Goal: Task Accomplishment & Management: Complete application form

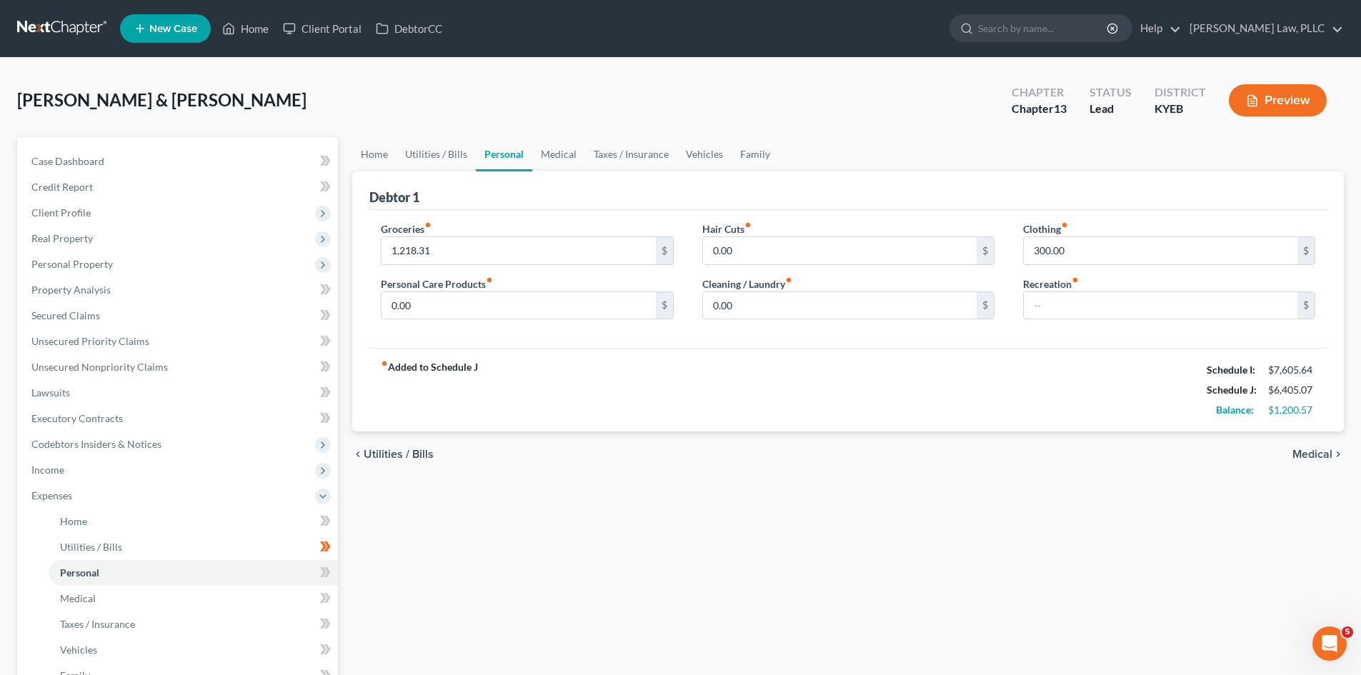
click at [934, 554] on div "Home Utilities / Bills Personal Medical Taxes / Insurance Vehicles Family Debto…" at bounding box center [848, 524] width 1006 height 774
click at [445, 246] on input "1,218.31" at bounding box center [519, 250] width 274 height 27
click at [437, 249] on input "1,218.31" at bounding box center [519, 250] width 274 height 27
drag, startPoint x: 422, startPoint y: 250, endPoint x: 432, endPoint y: 252, distance: 10.2
click at [432, 252] on input "1,218.31" at bounding box center [519, 250] width 274 height 27
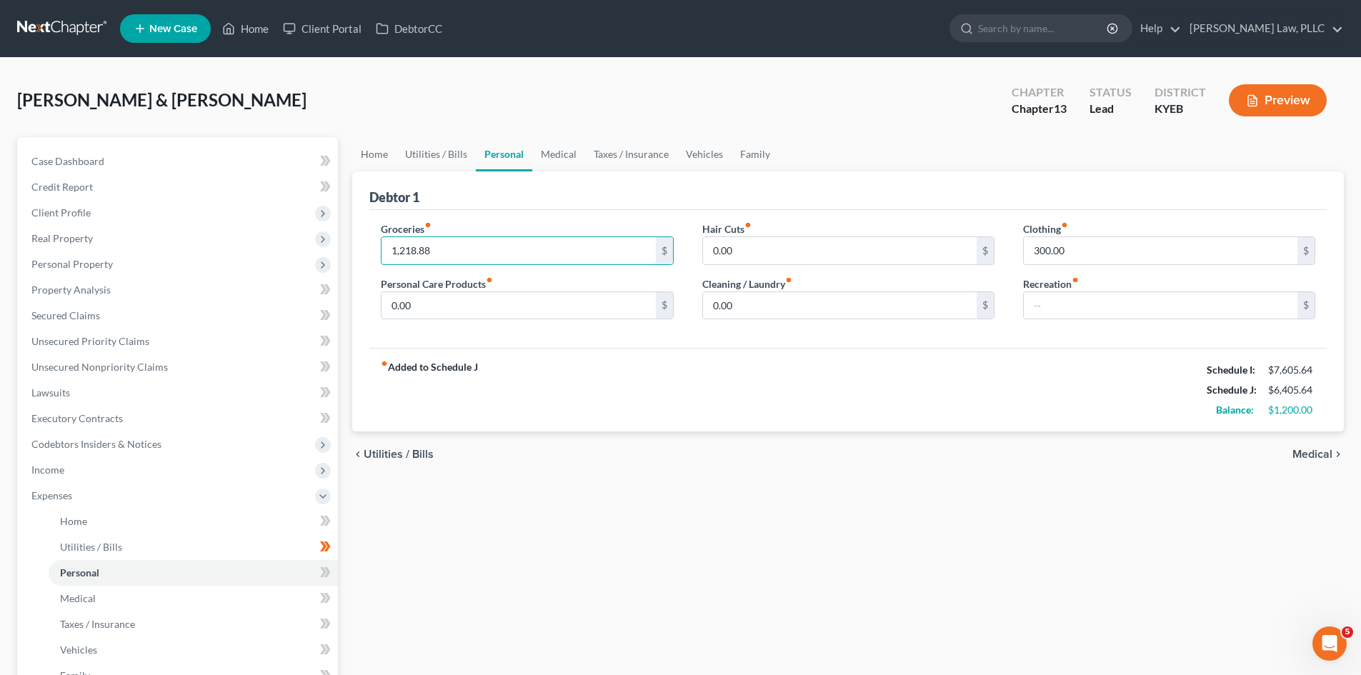
type input "1,218.88"
click at [624, 394] on div "fiber_manual_record Added to Schedule J Schedule I: $7,605.64 Schedule J: $6,40…" at bounding box center [847, 390] width 957 height 84
click at [712, 161] on link "Vehicles" at bounding box center [704, 154] width 54 height 34
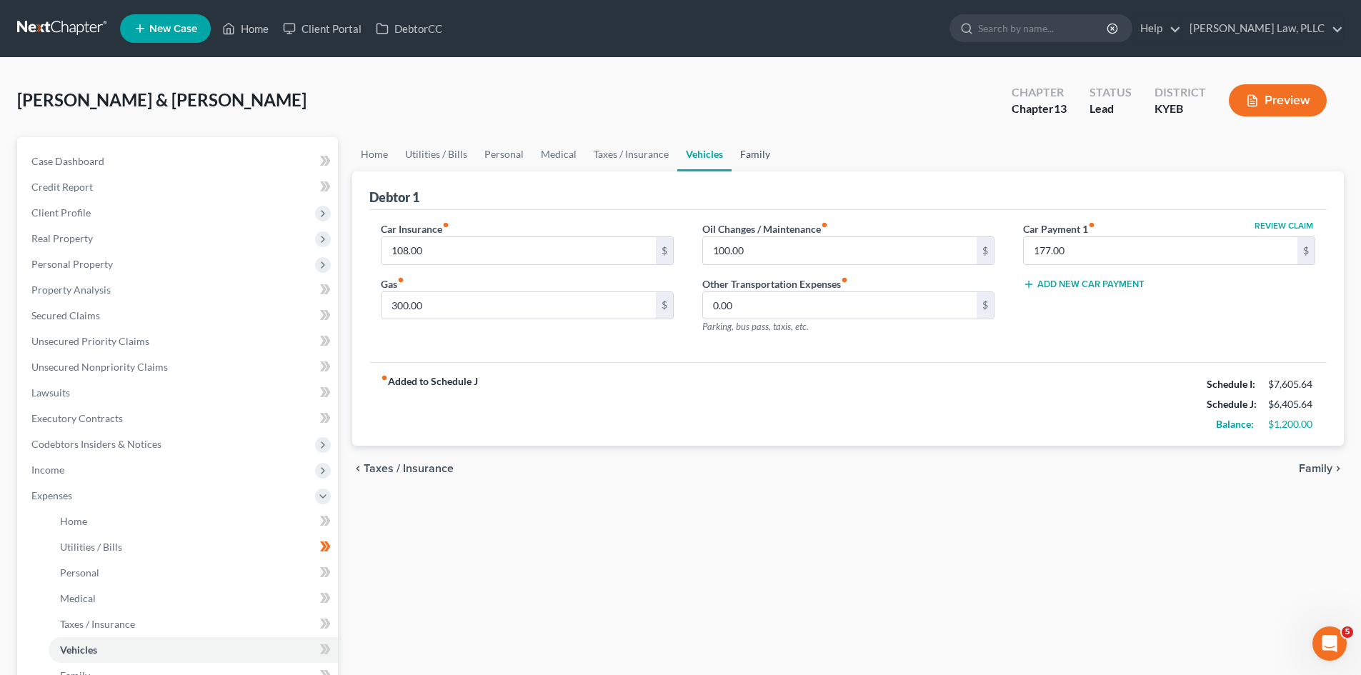
click at [754, 154] on link "Family" at bounding box center [755, 154] width 47 height 34
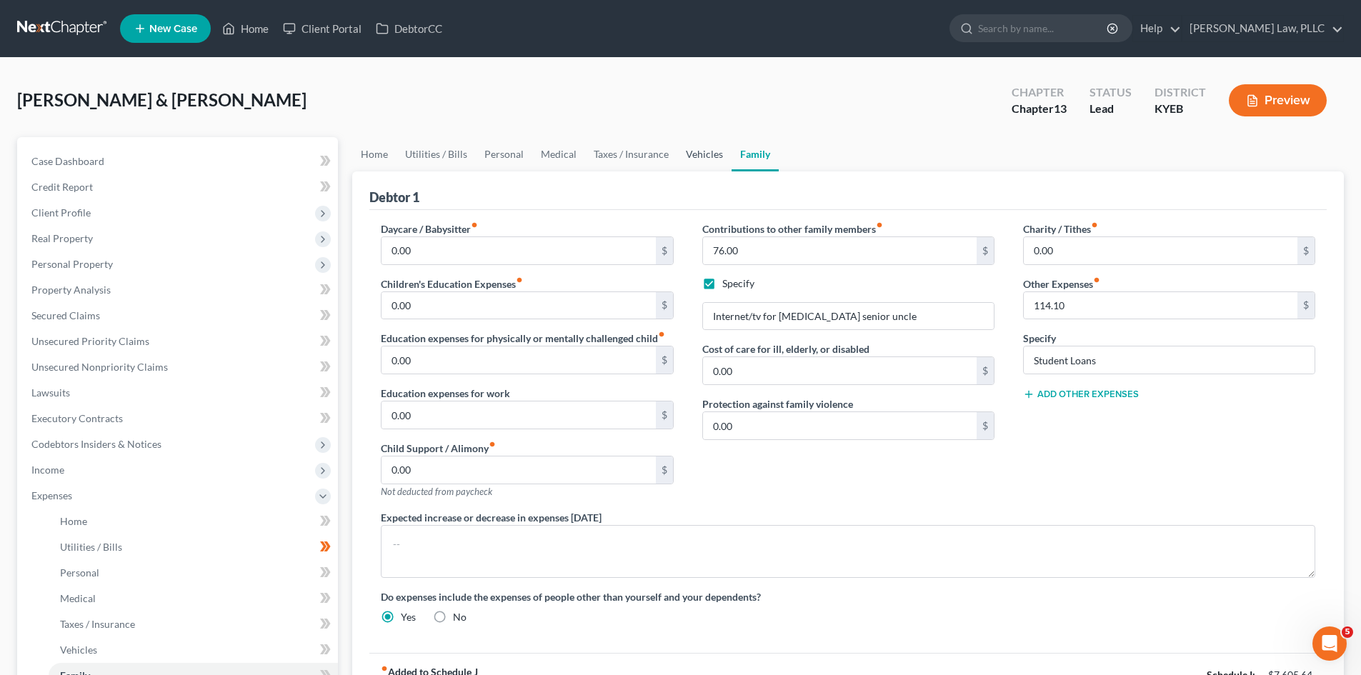
click at [707, 149] on link "Vehicles" at bounding box center [704, 154] width 54 height 34
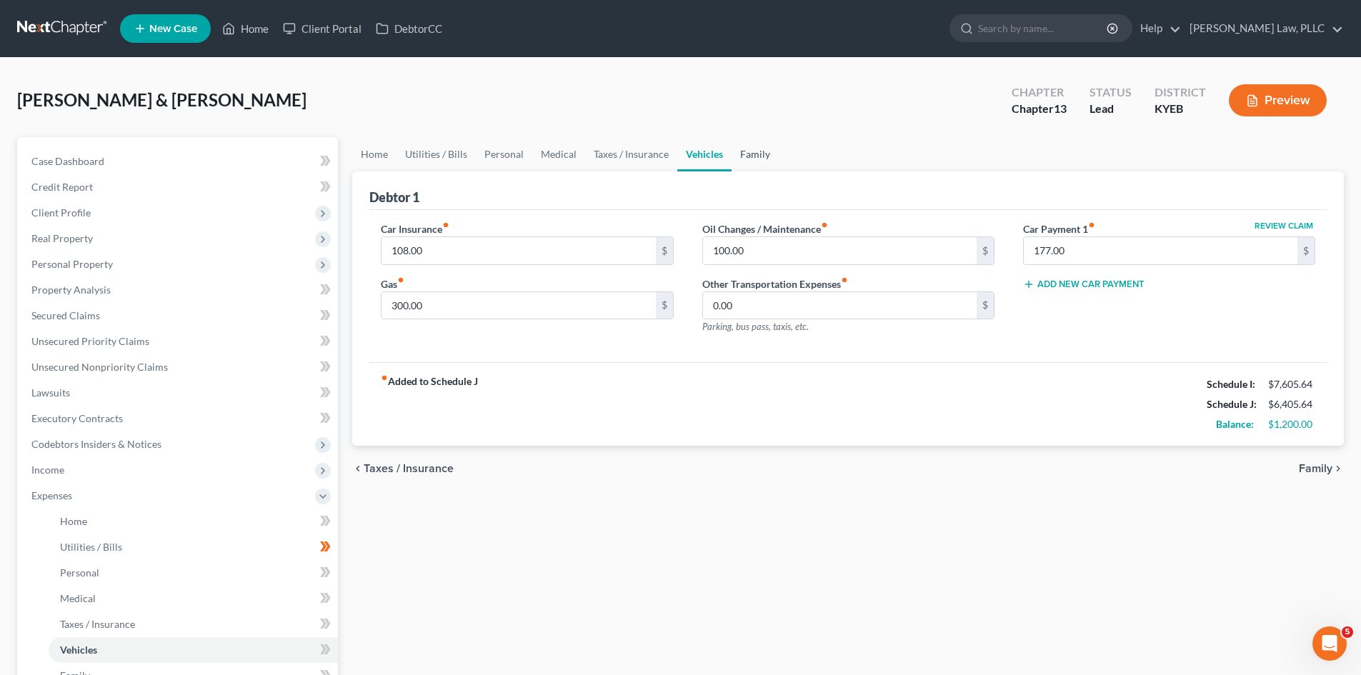
click at [740, 156] on link "Family" at bounding box center [755, 154] width 47 height 34
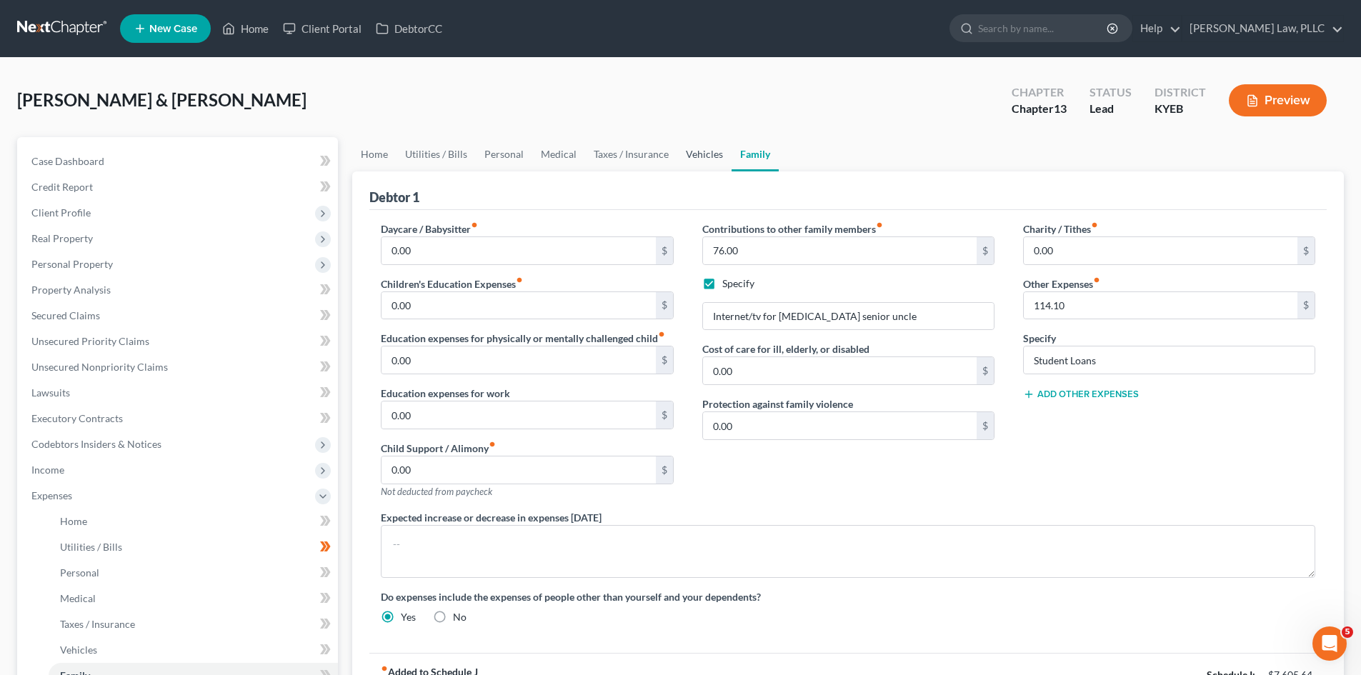
click at [697, 149] on link "Vehicles" at bounding box center [704, 154] width 54 height 34
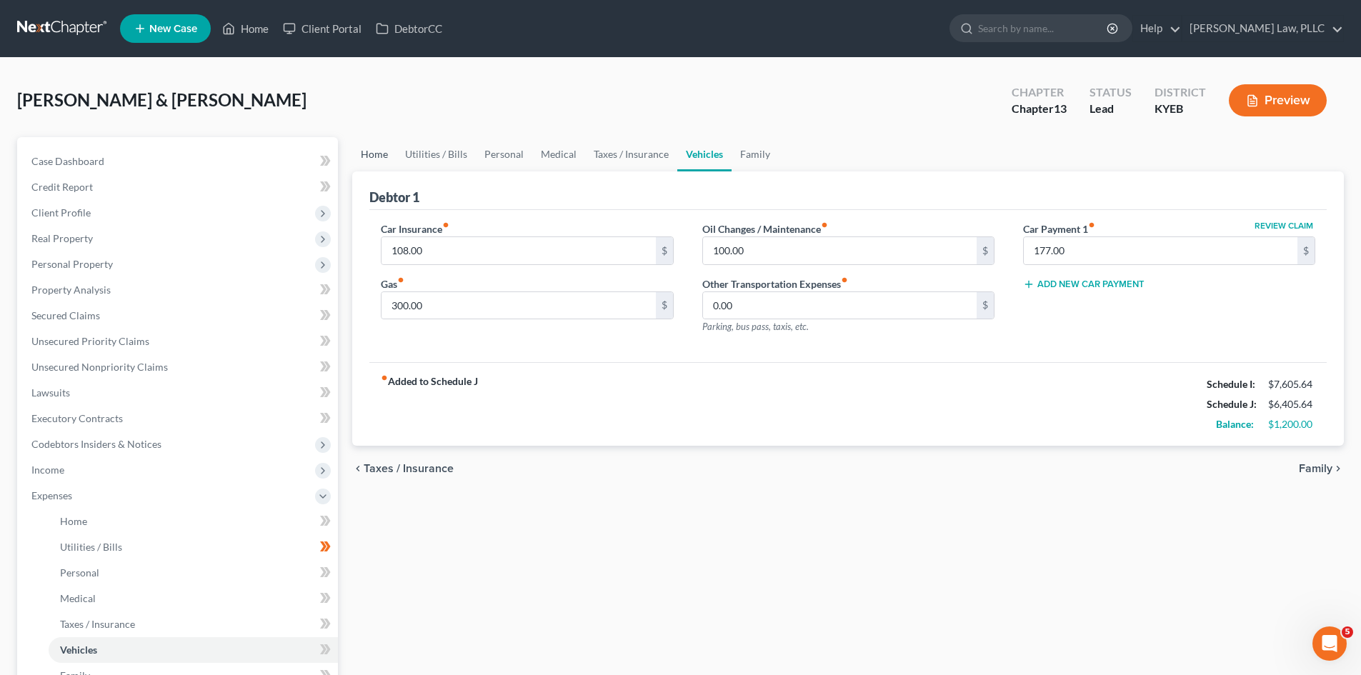
click at [367, 154] on link "Home" at bounding box center [374, 154] width 44 height 34
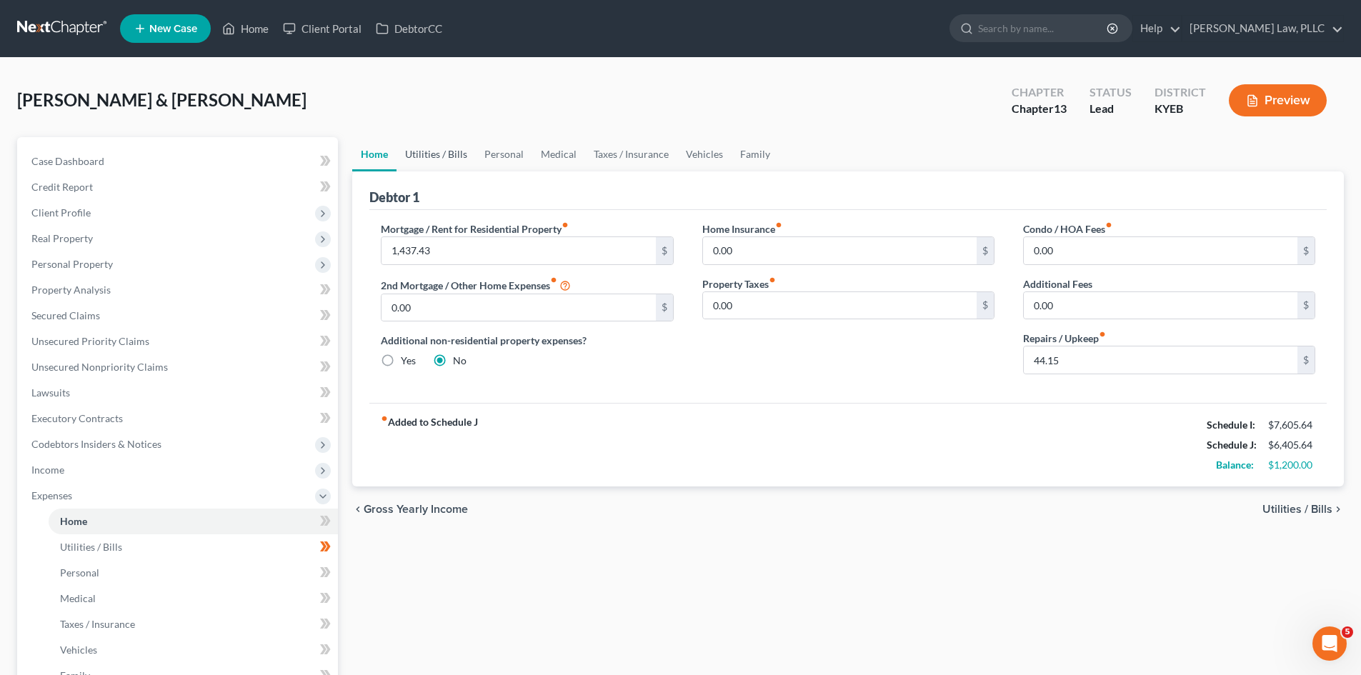
click at [429, 154] on link "Utilities / Bills" at bounding box center [436, 154] width 79 height 34
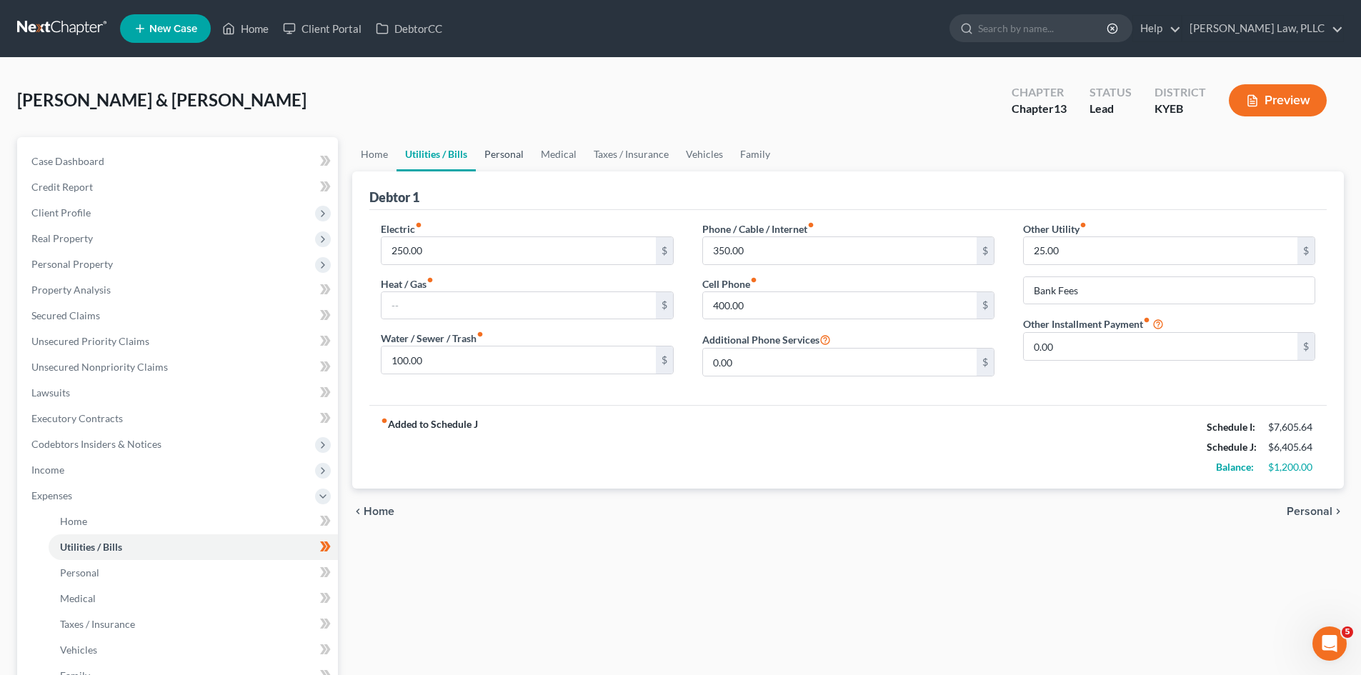
click at [504, 153] on link "Personal" at bounding box center [504, 154] width 56 height 34
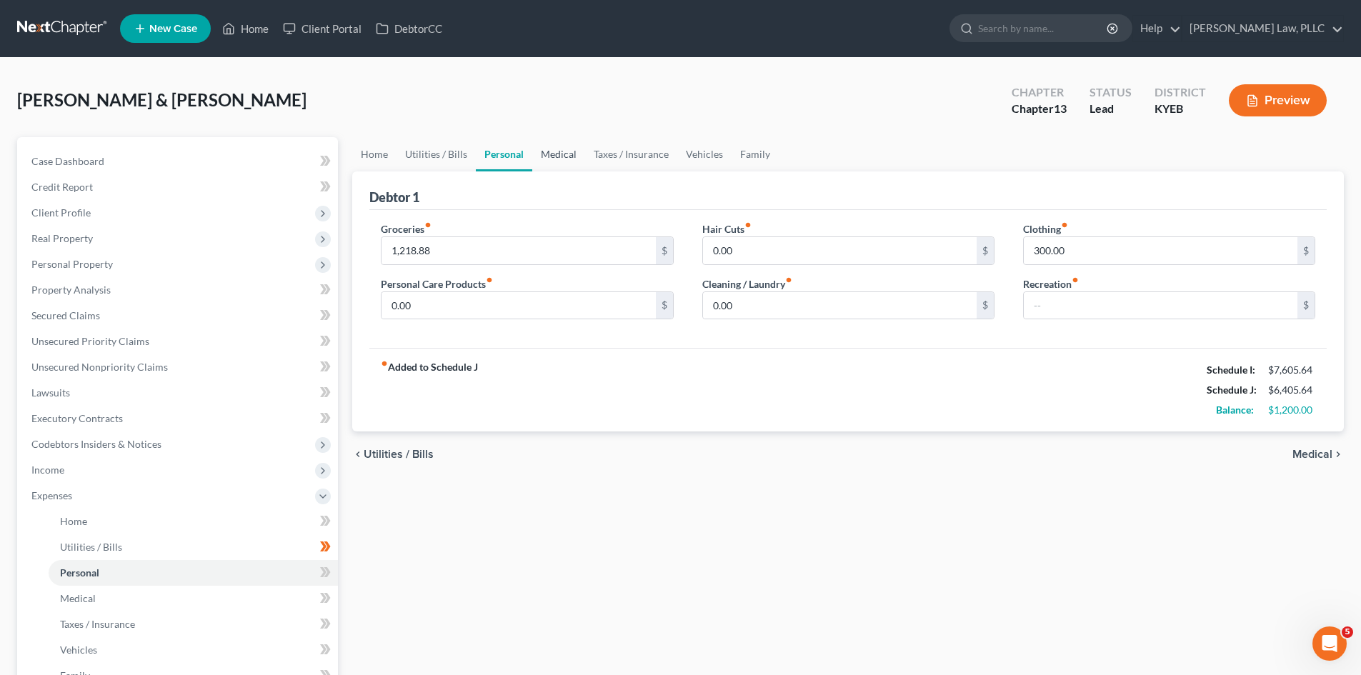
click at [558, 154] on link "Medical" at bounding box center [558, 154] width 53 height 34
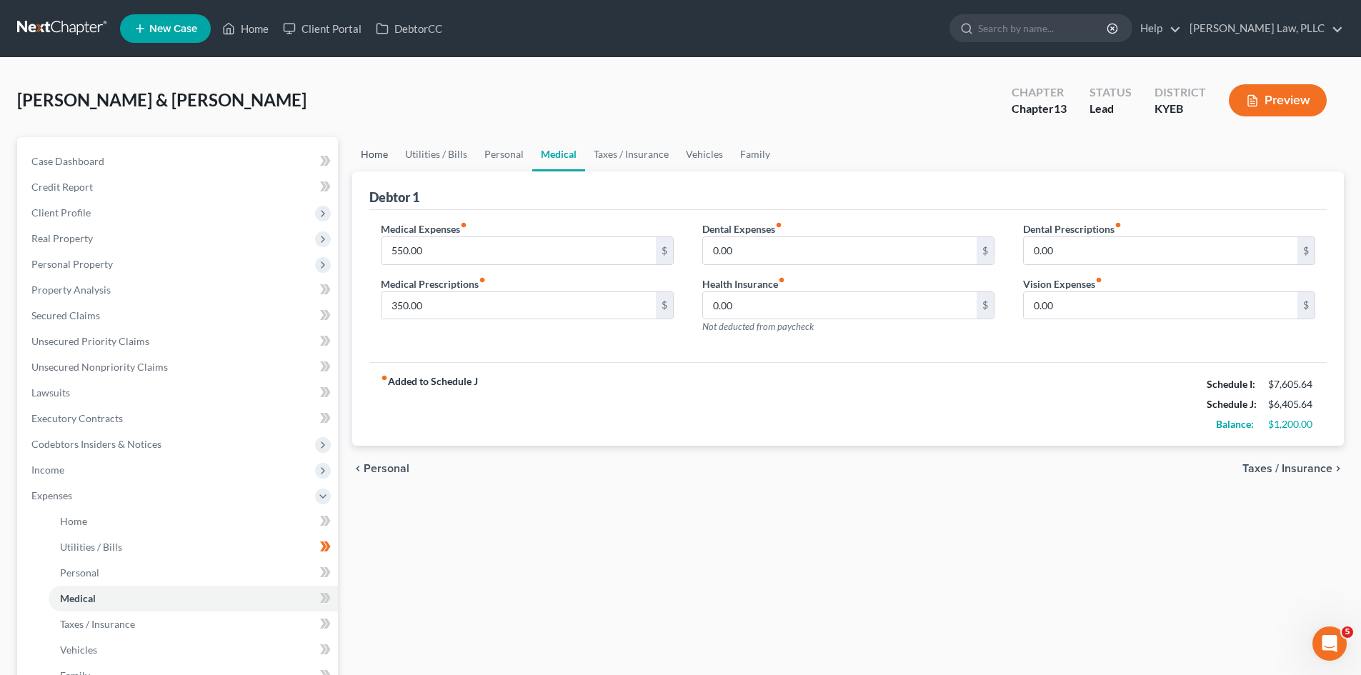
click at [380, 159] on link "Home" at bounding box center [374, 154] width 44 height 34
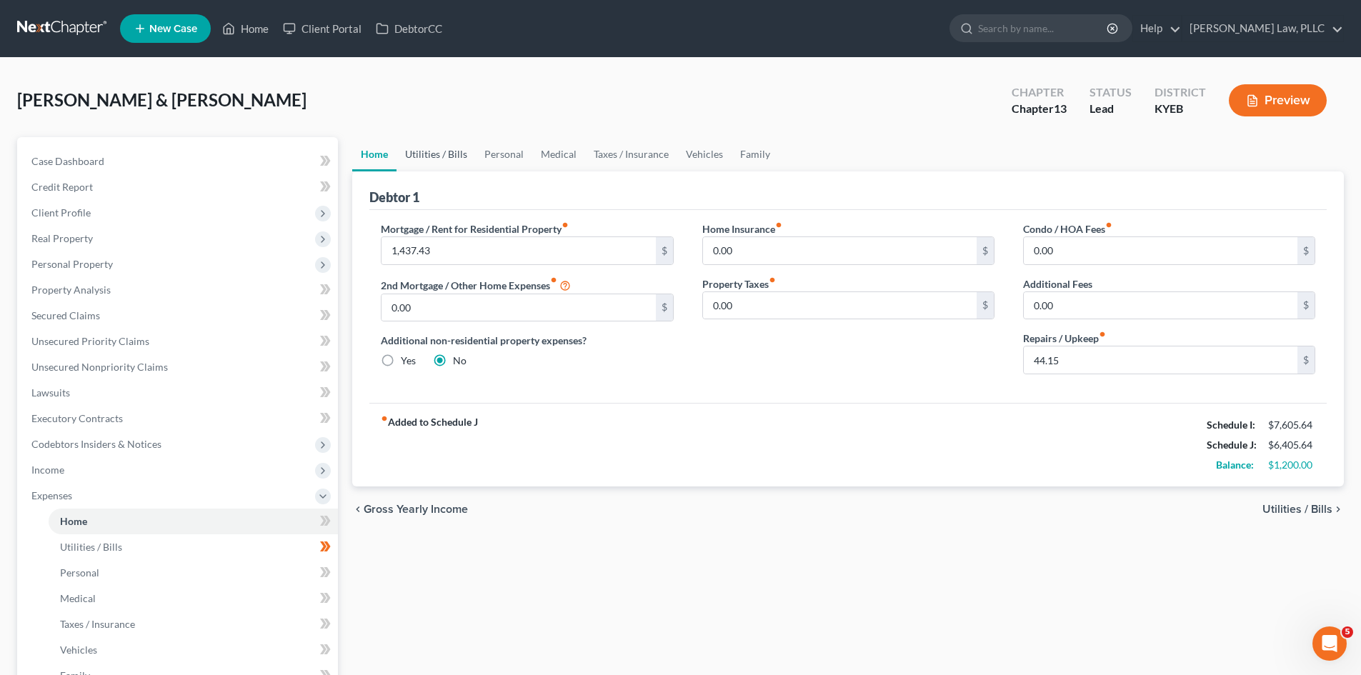
click at [422, 151] on link "Utilities / Bills" at bounding box center [436, 154] width 79 height 34
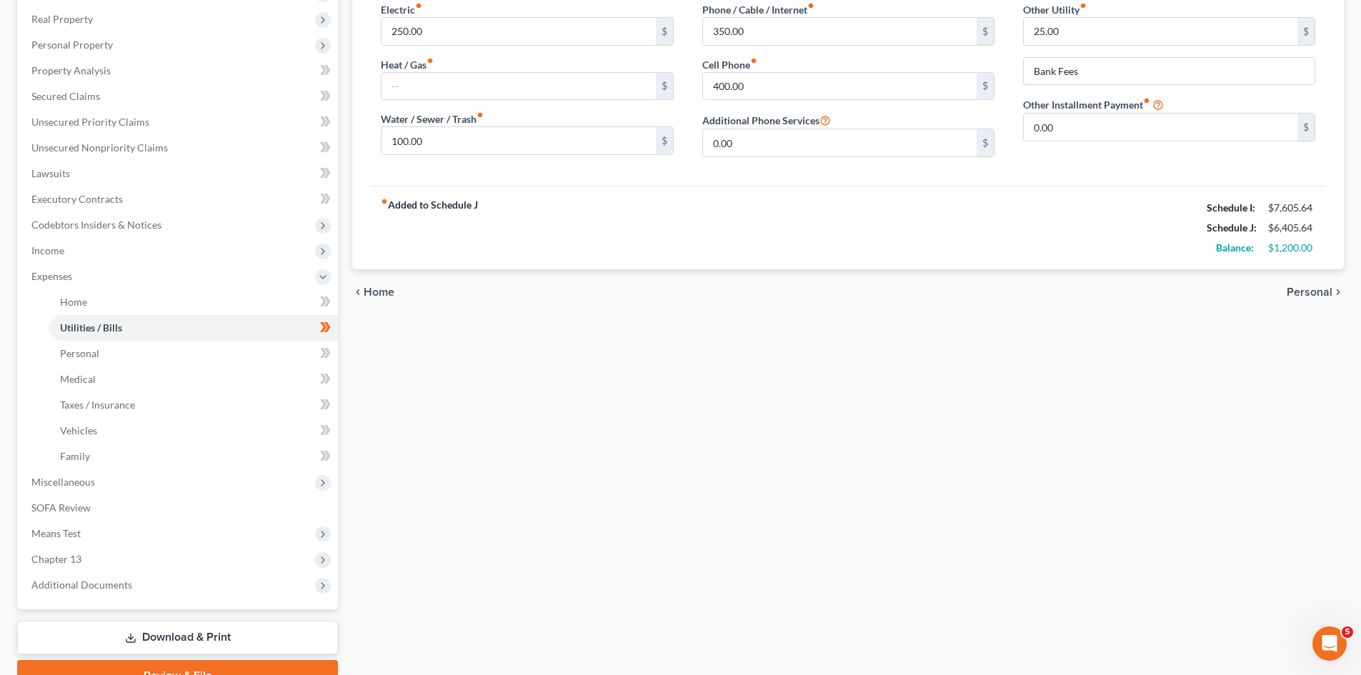
scroll to position [286, 0]
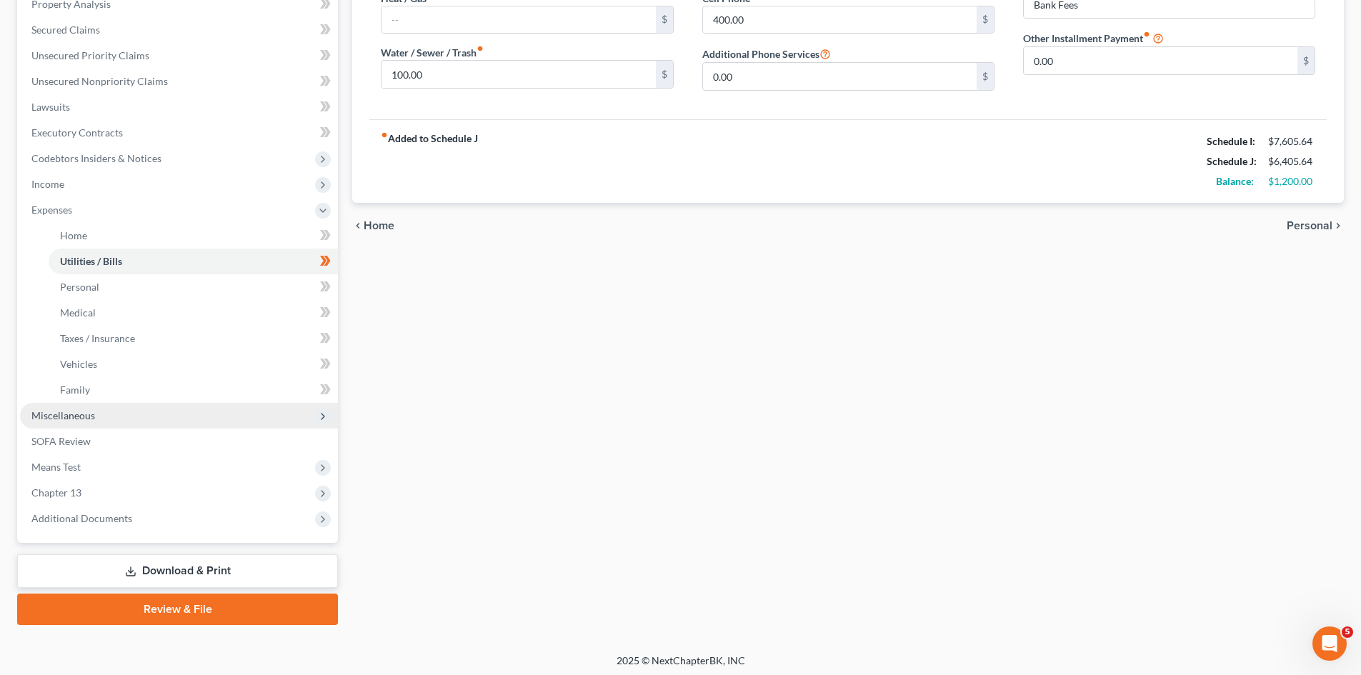
click at [66, 415] on span "Miscellaneous" at bounding box center [63, 415] width 64 height 12
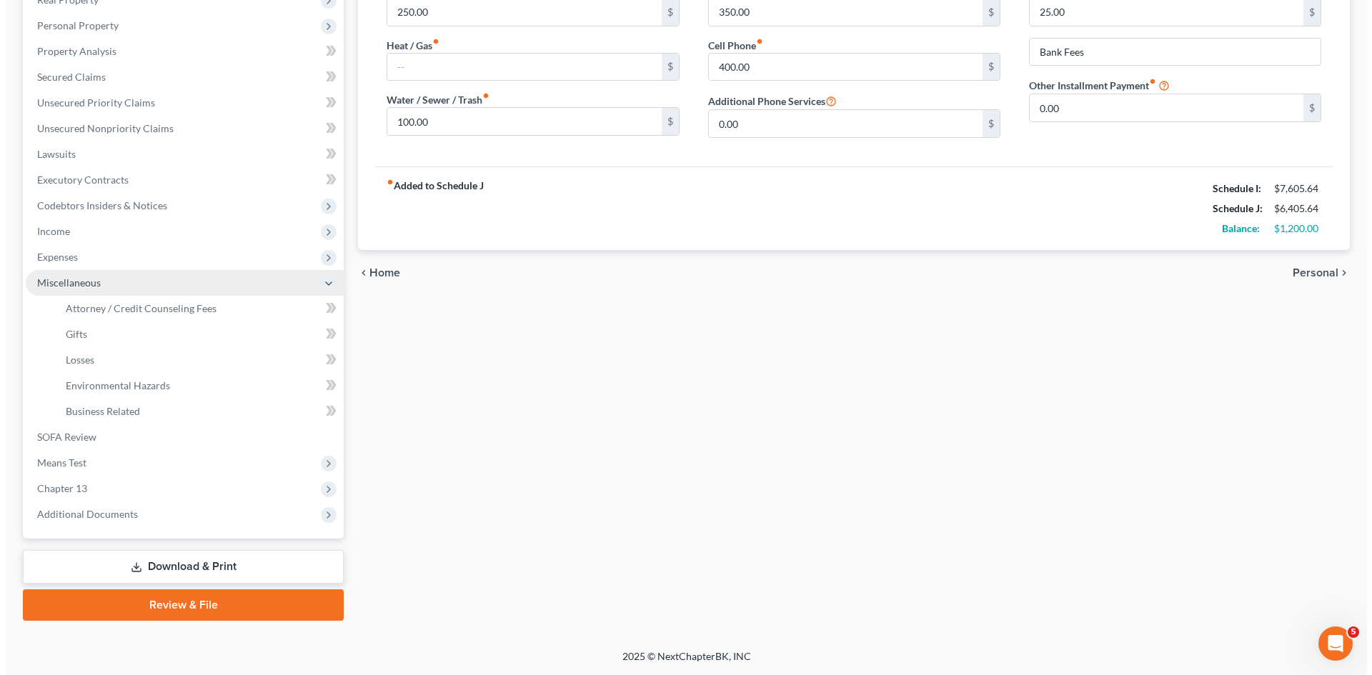
scroll to position [239, 0]
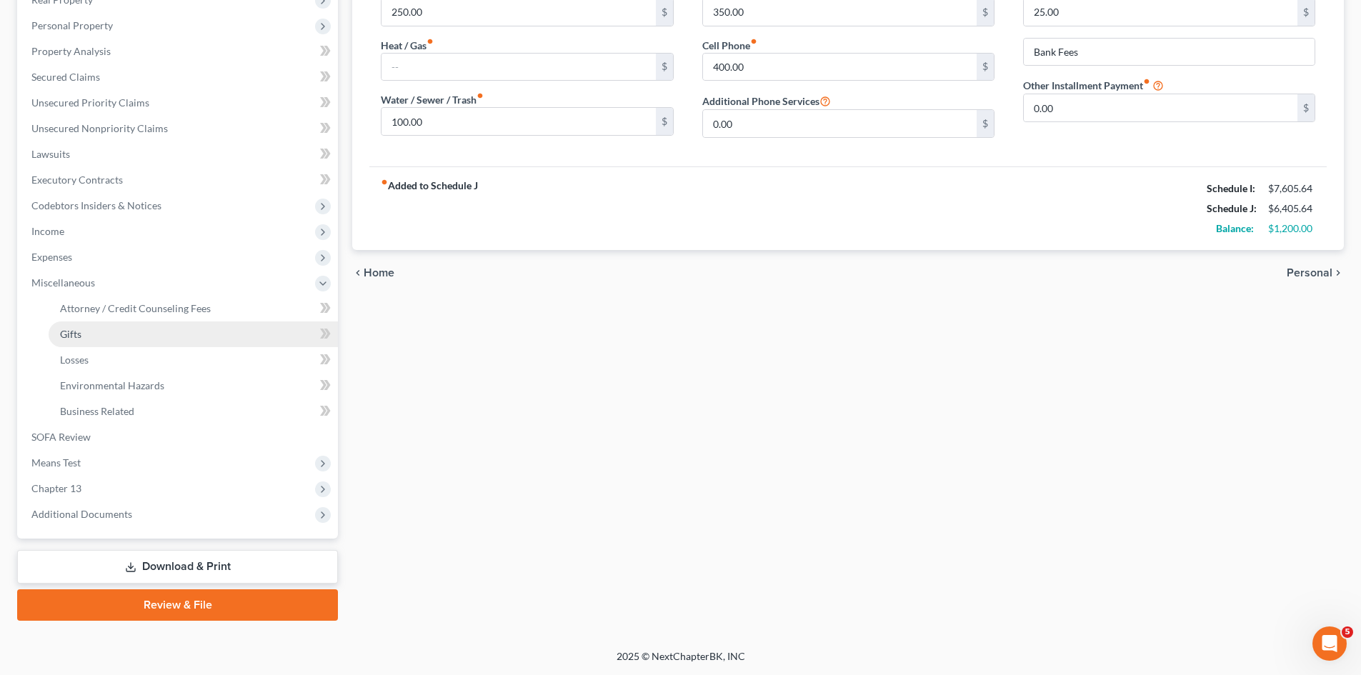
click at [74, 332] on span "Gifts" at bounding box center [70, 334] width 21 height 12
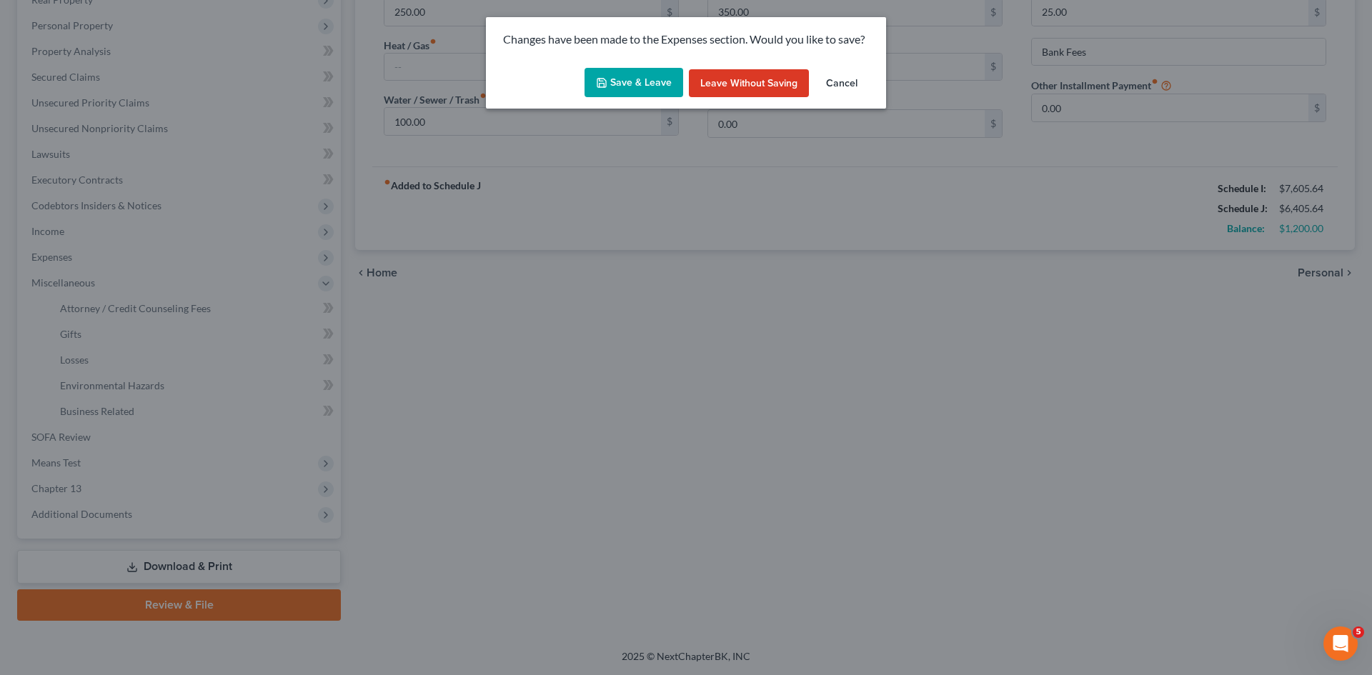
click at [634, 87] on button "Save & Leave" at bounding box center [633, 83] width 99 height 30
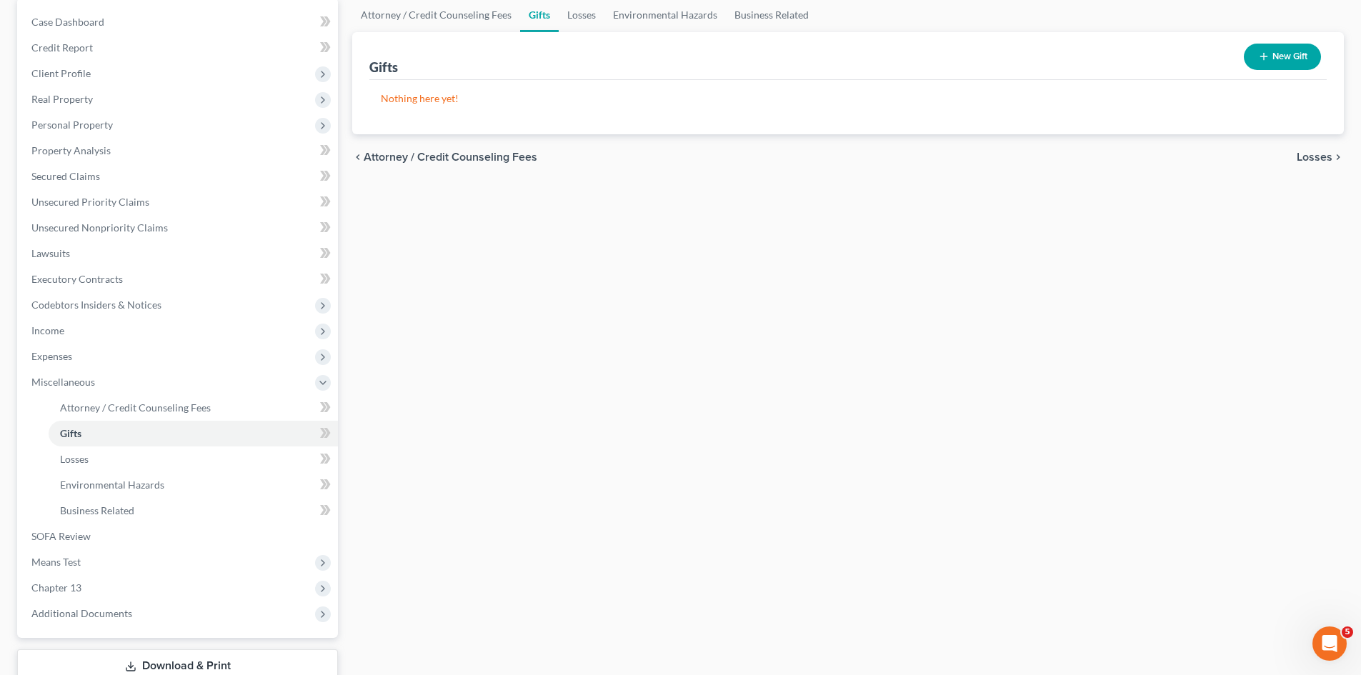
scroll to position [214, 0]
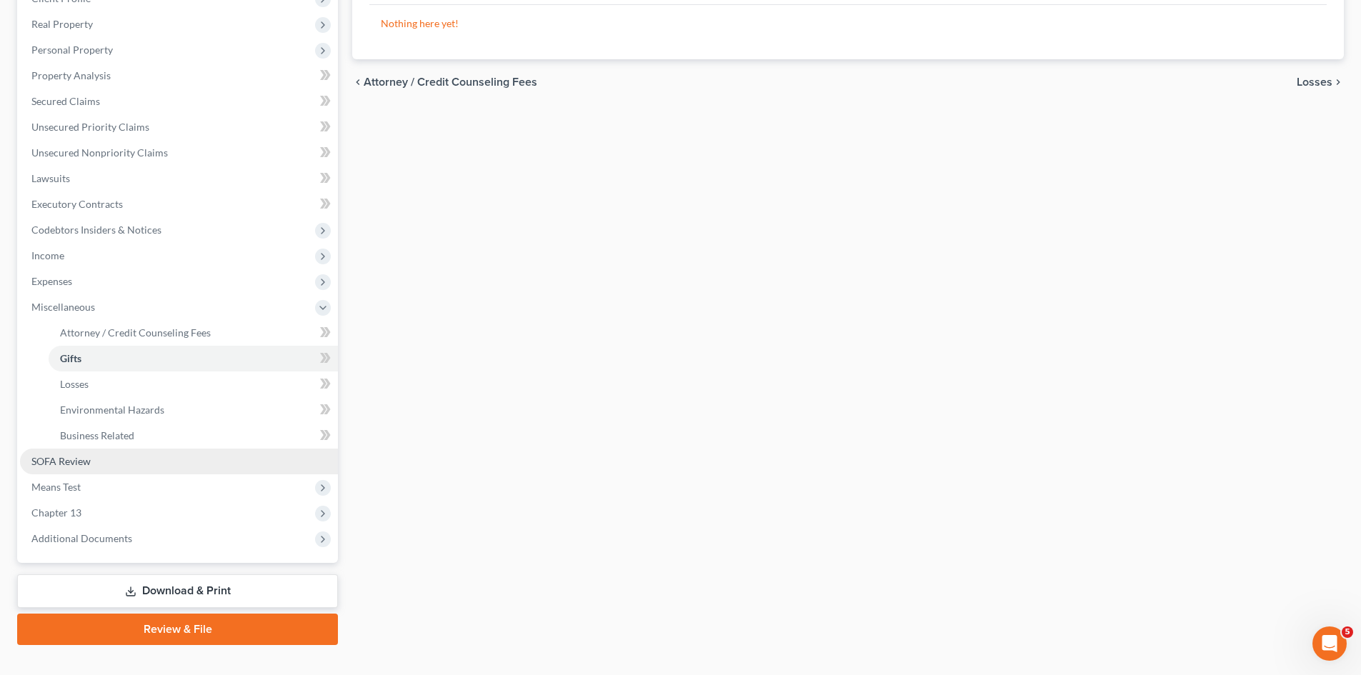
click at [58, 468] on link "SOFA Review" at bounding box center [179, 462] width 318 height 26
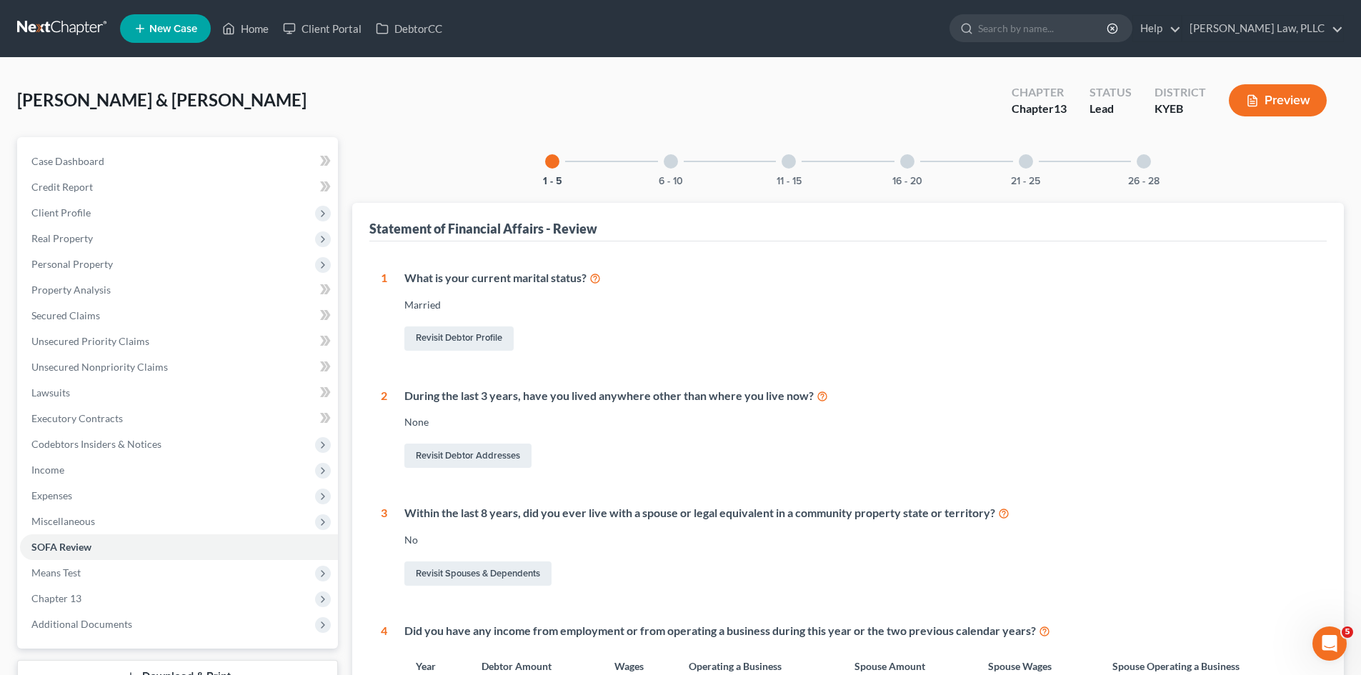
click at [669, 161] on div at bounding box center [671, 161] width 14 height 14
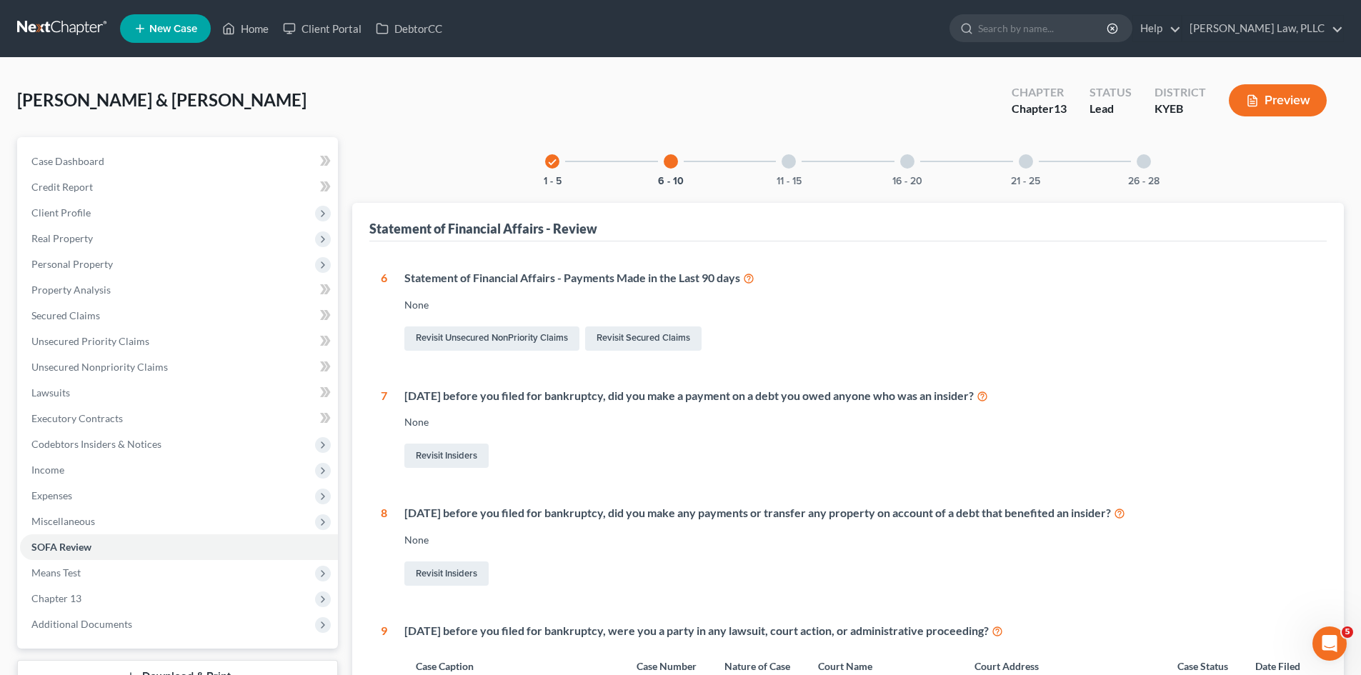
click at [787, 163] on div at bounding box center [789, 161] width 14 height 14
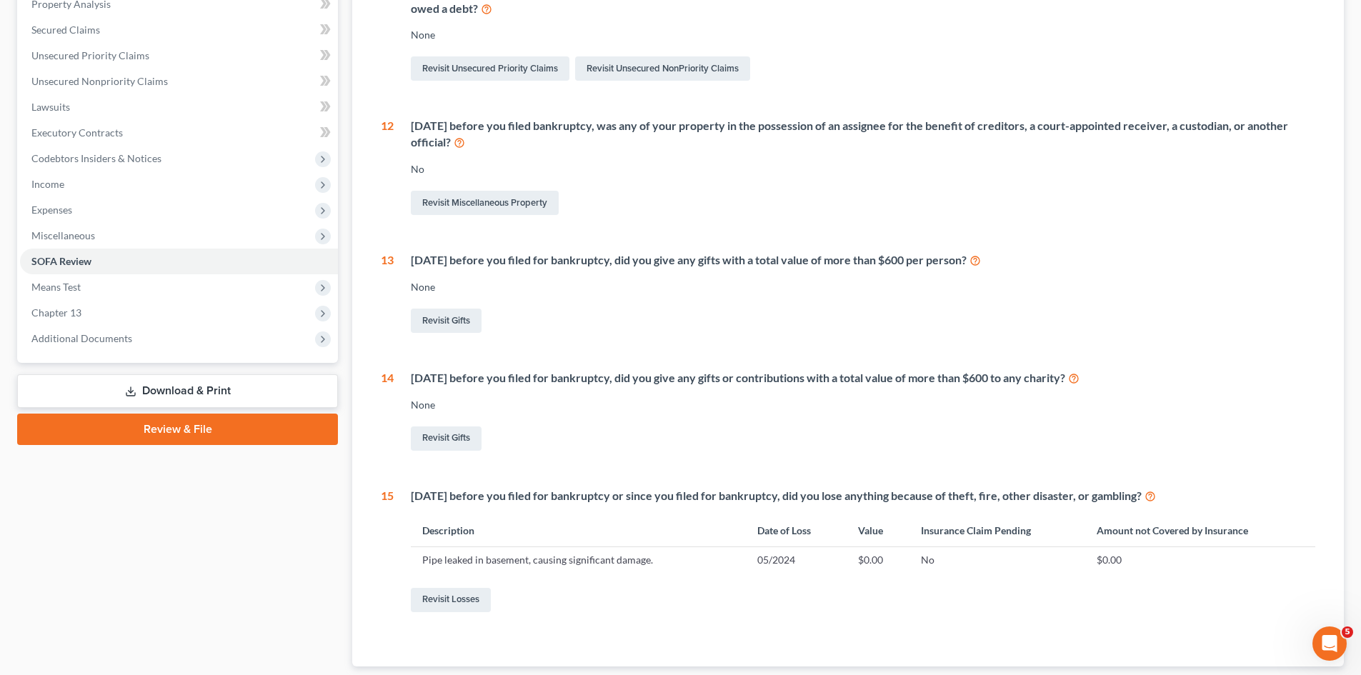
scroll to position [357, 0]
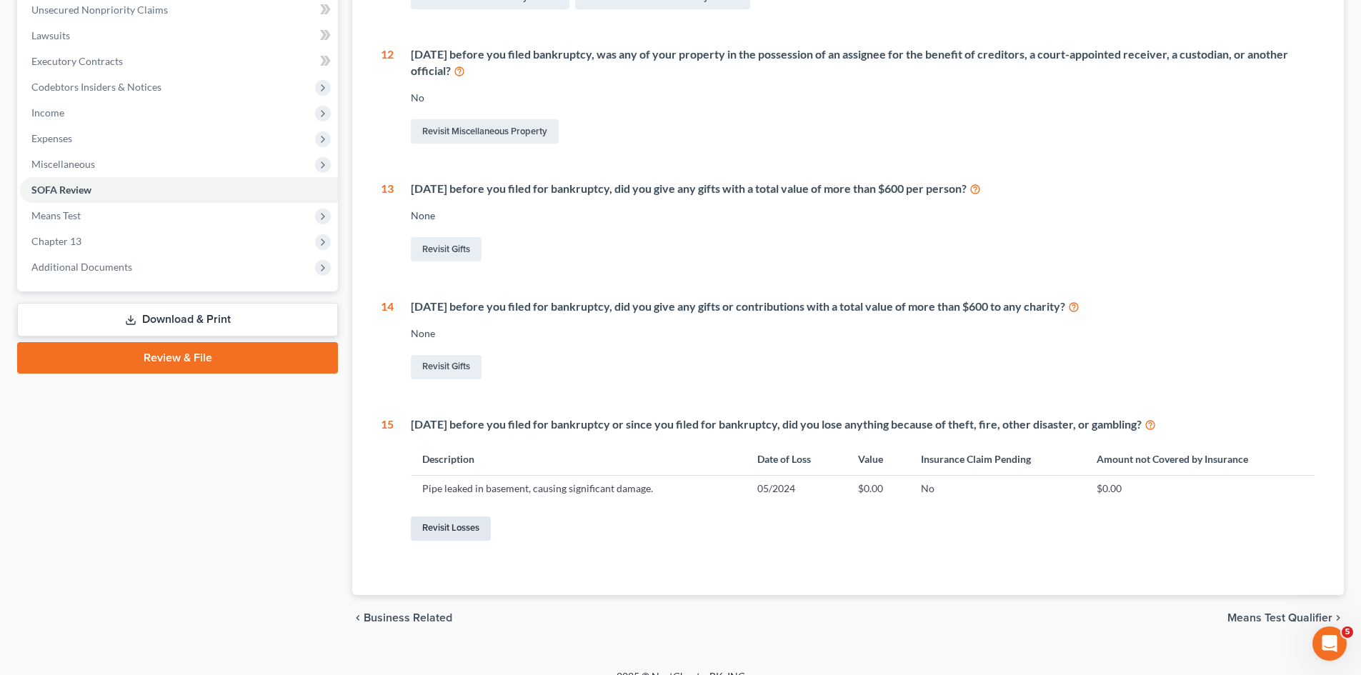
click at [454, 532] on link "Revisit Losses" at bounding box center [451, 529] width 80 height 24
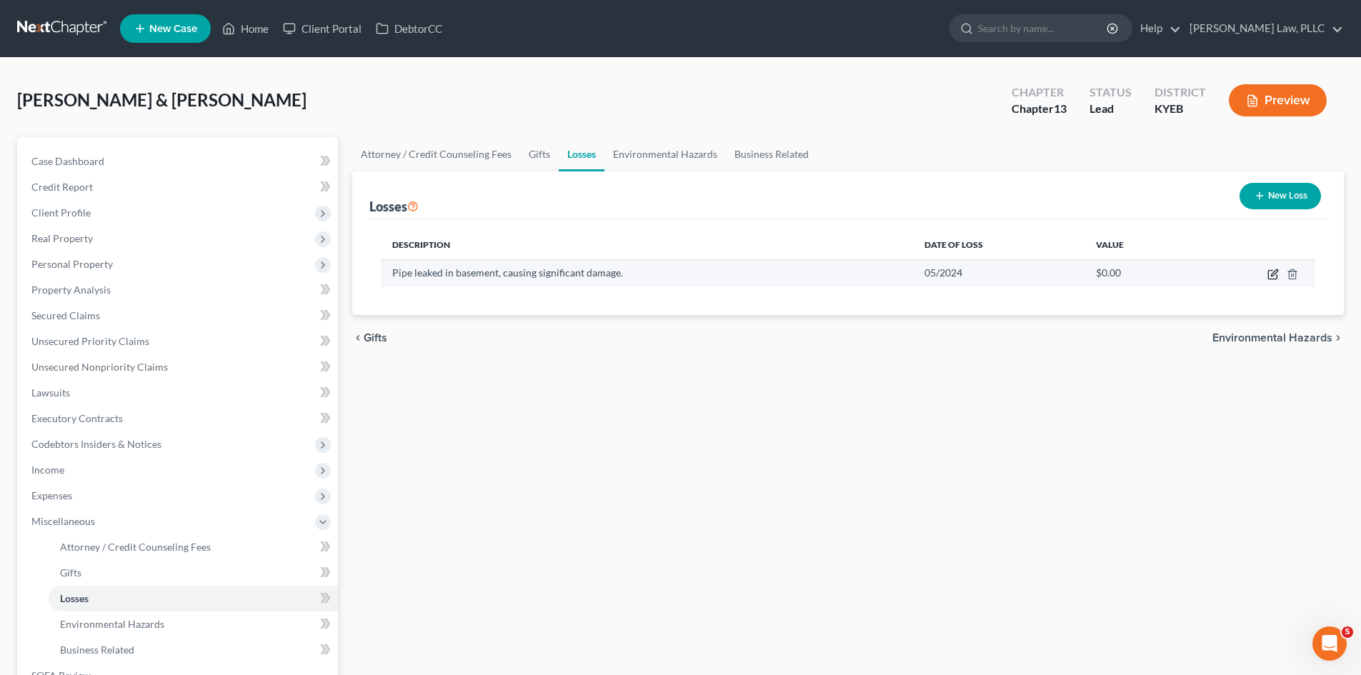
click at [1272, 274] on icon "button" at bounding box center [1272, 274] width 11 height 11
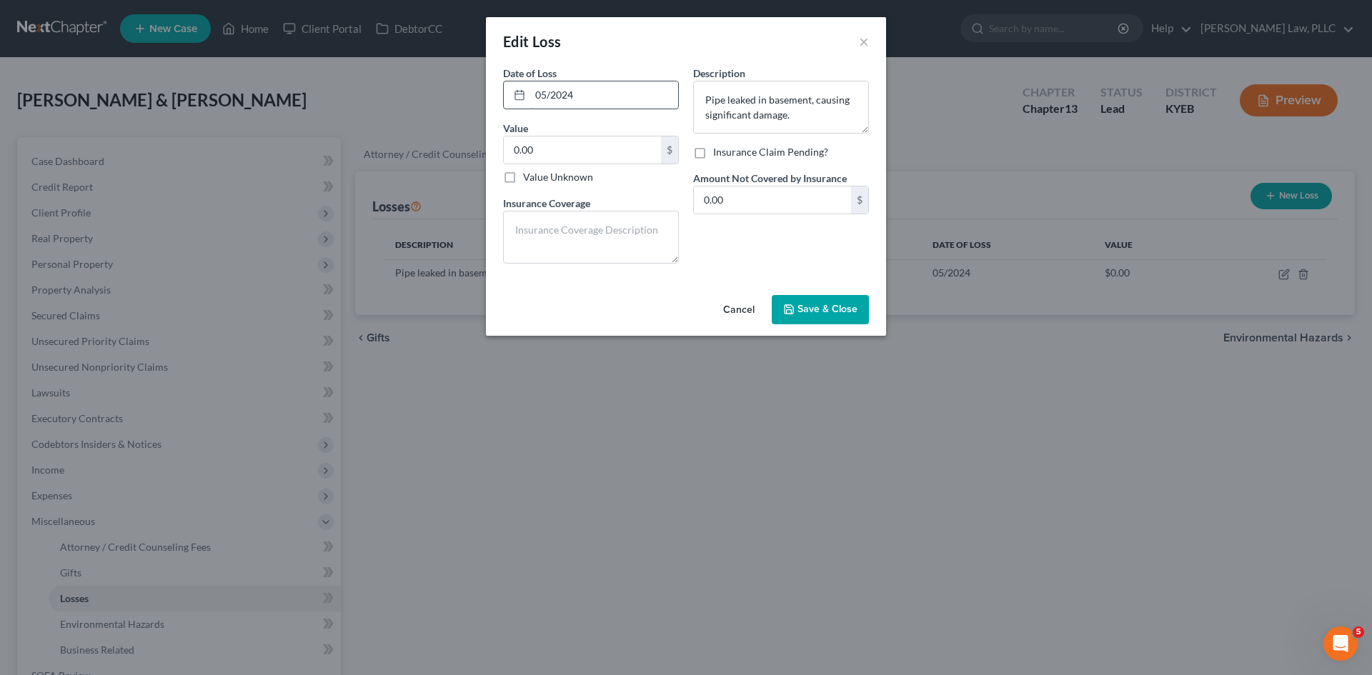
click at [607, 94] on input "05/2024" at bounding box center [604, 94] width 148 height 27
drag, startPoint x: 607, startPoint y: 94, endPoint x: 475, endPoint y: 91, distance: 132.2
click at [475, 91] on div "Edit Loss × Date of Loss * 05/2024 Value 0.00 $ Value Unknown Balance Undetermi…" at bounding box center [686, 337] width 1372 height 675
type input "2/2025"
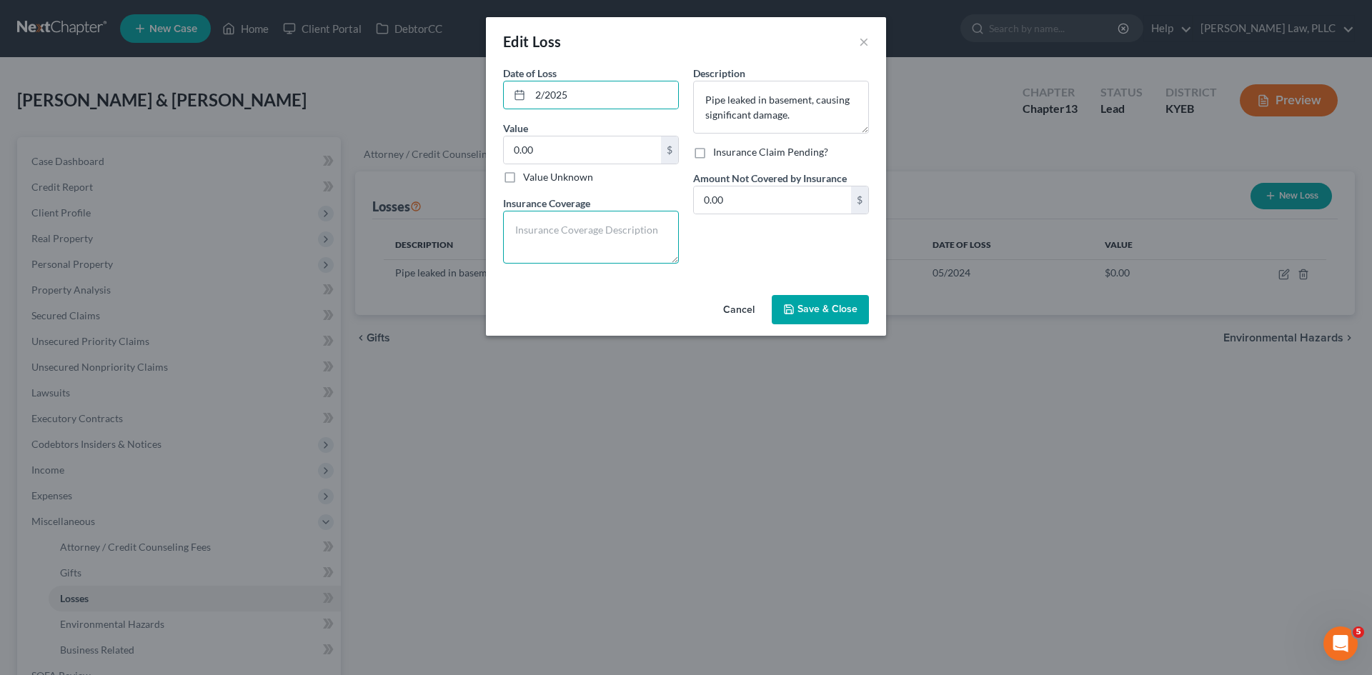
click at [599, 241] on textarea at bounding box center [591, 237] width 176 height 53
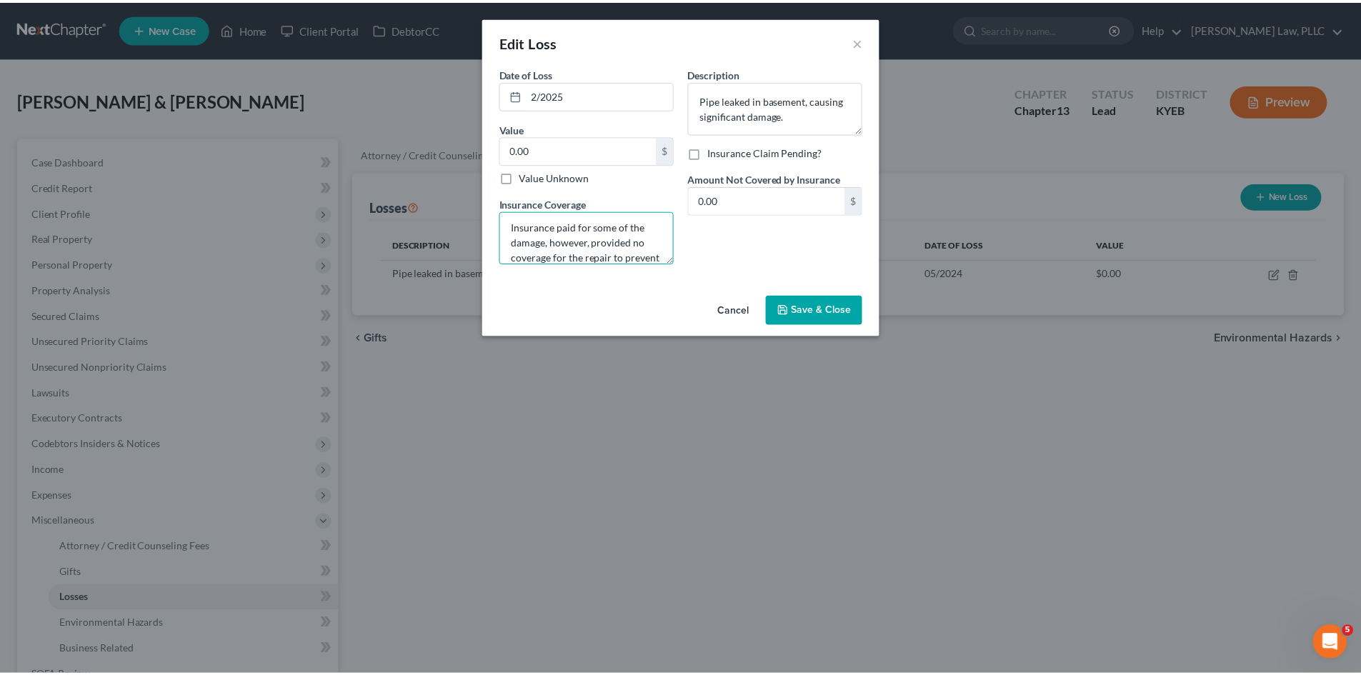
scroll to position [18, 0]
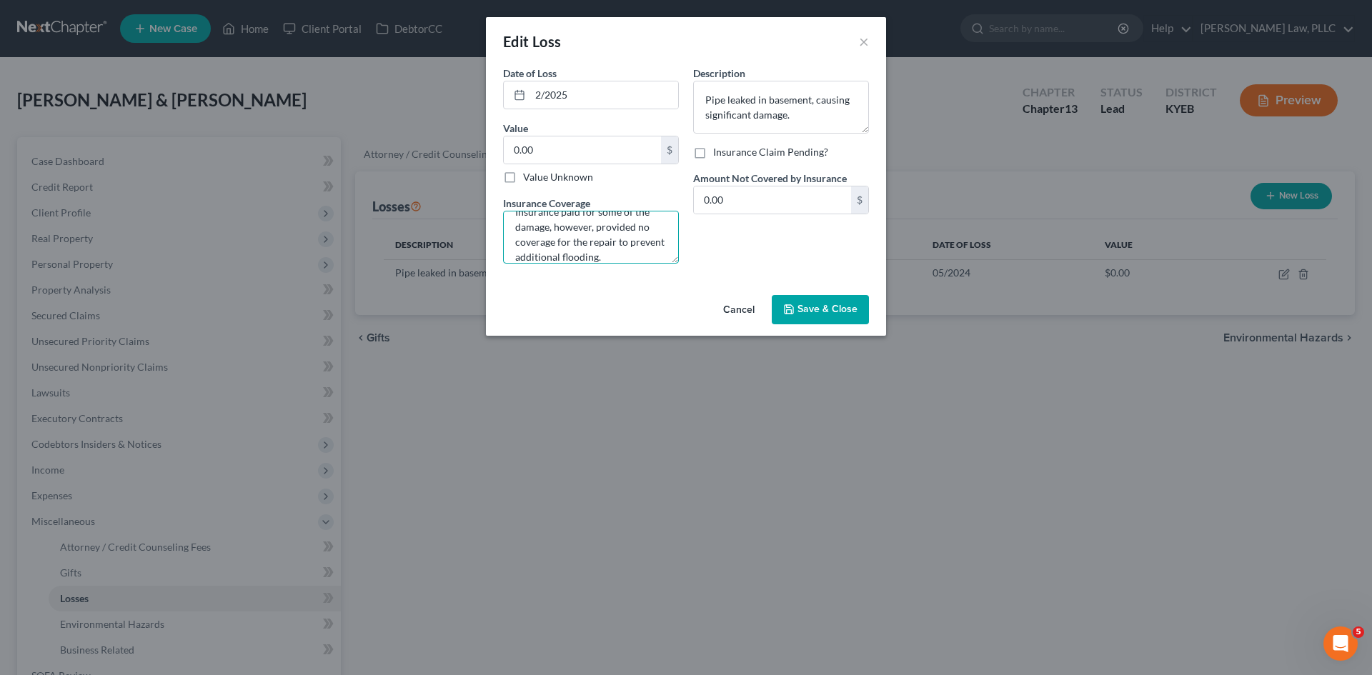
type textarea "Insurance paid for some of the damage, however, provided no coverage for the re…"
click at [816, 309] on span "Save & Close" at bounding box center [827, 310] width 60 height 12
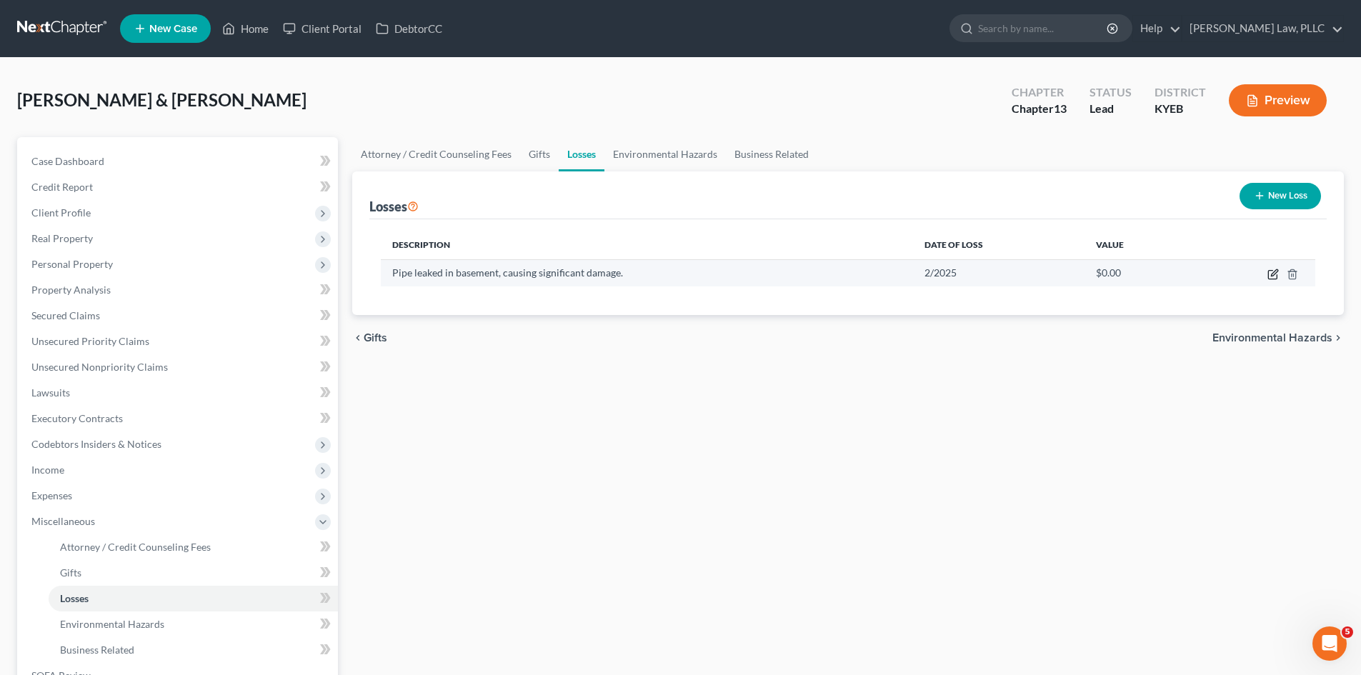
click at [1276, 271] on icon "button" at bounding box center [1272, 274] width 11 height 11
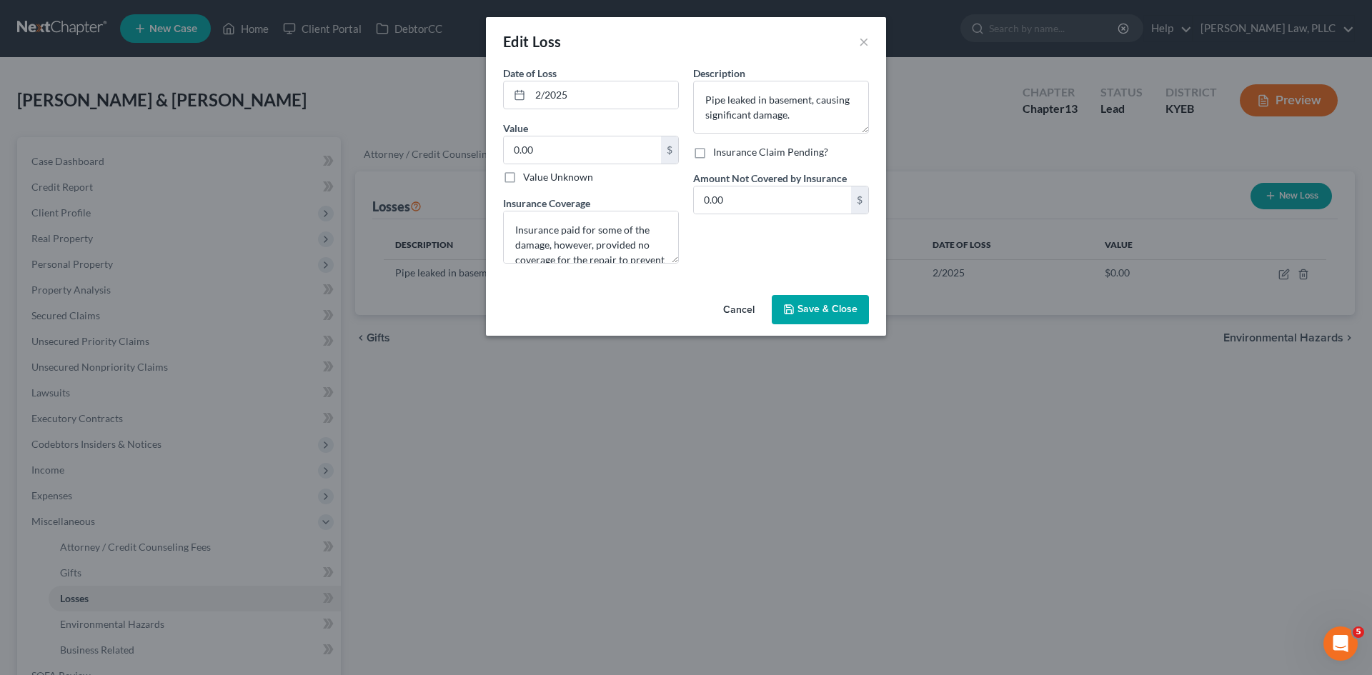
click at [816, 307] on span "Save & Close" at bounding box center [827, 310] width 60 height 12
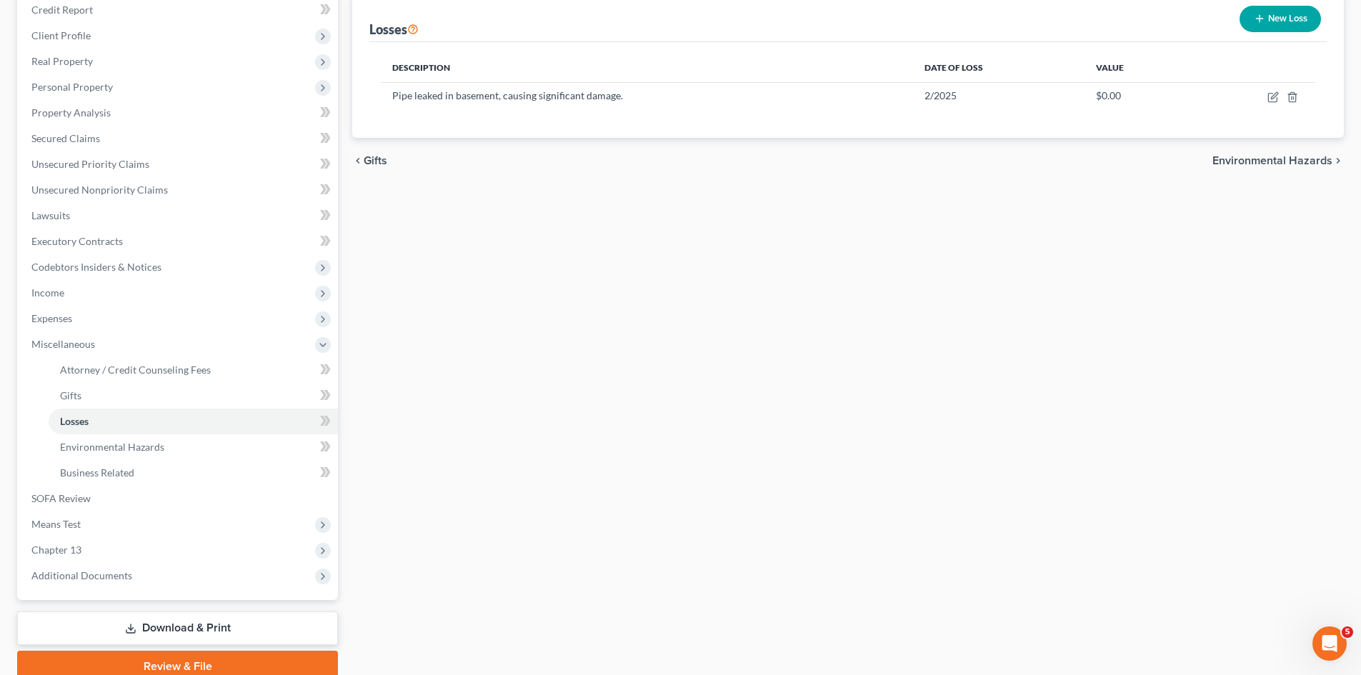
scroll to position [214, 0]
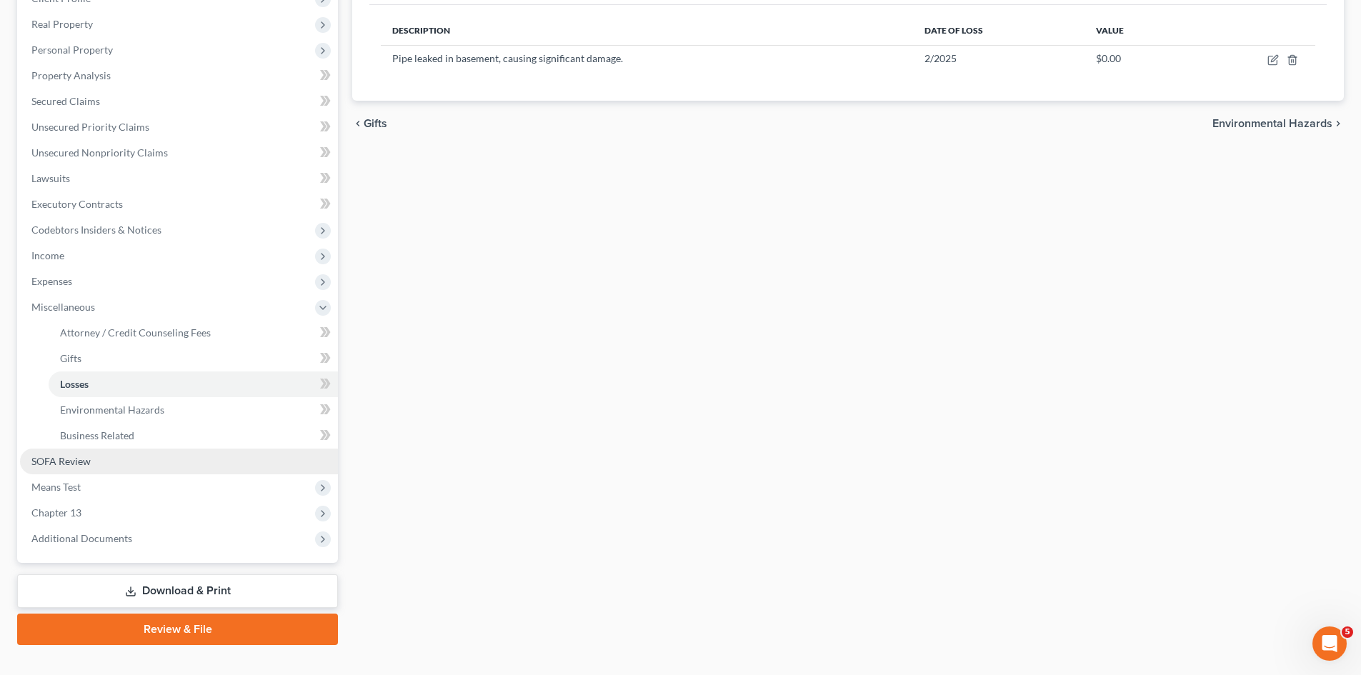
click at [78, 460] on span "SOFA Review" at bounding box center [60, 461] width 59 height 12
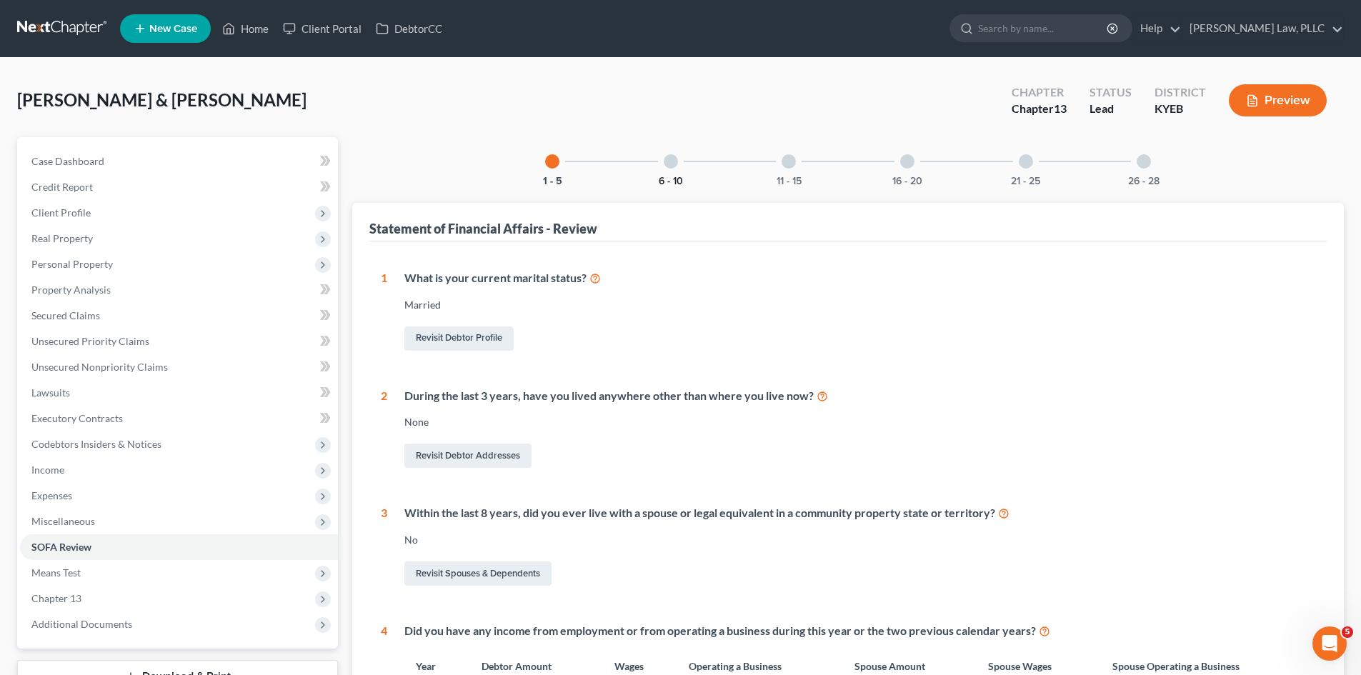
click at [679, 176] on button "6 - 10" at bounding box center [671, 181] width 24 height 10
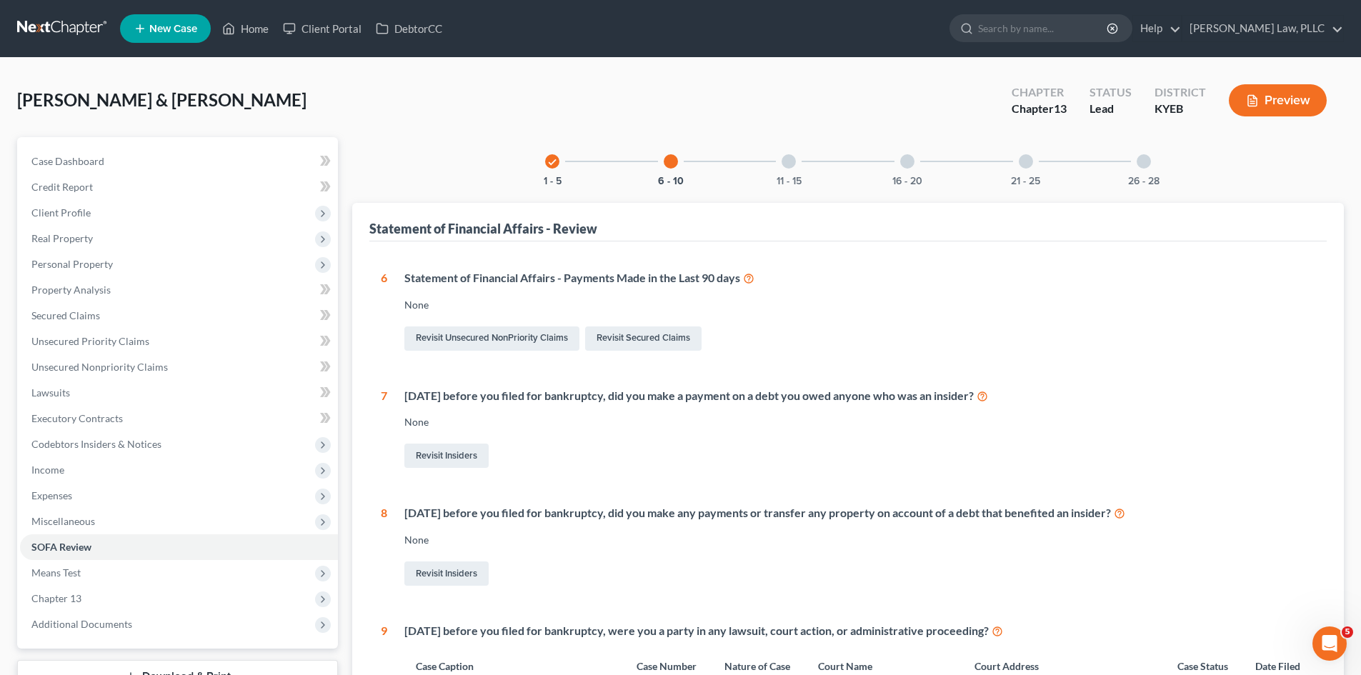
click at [798, 173] on div "11 - 15" at bounding box center [788, 161] width 49 height 49
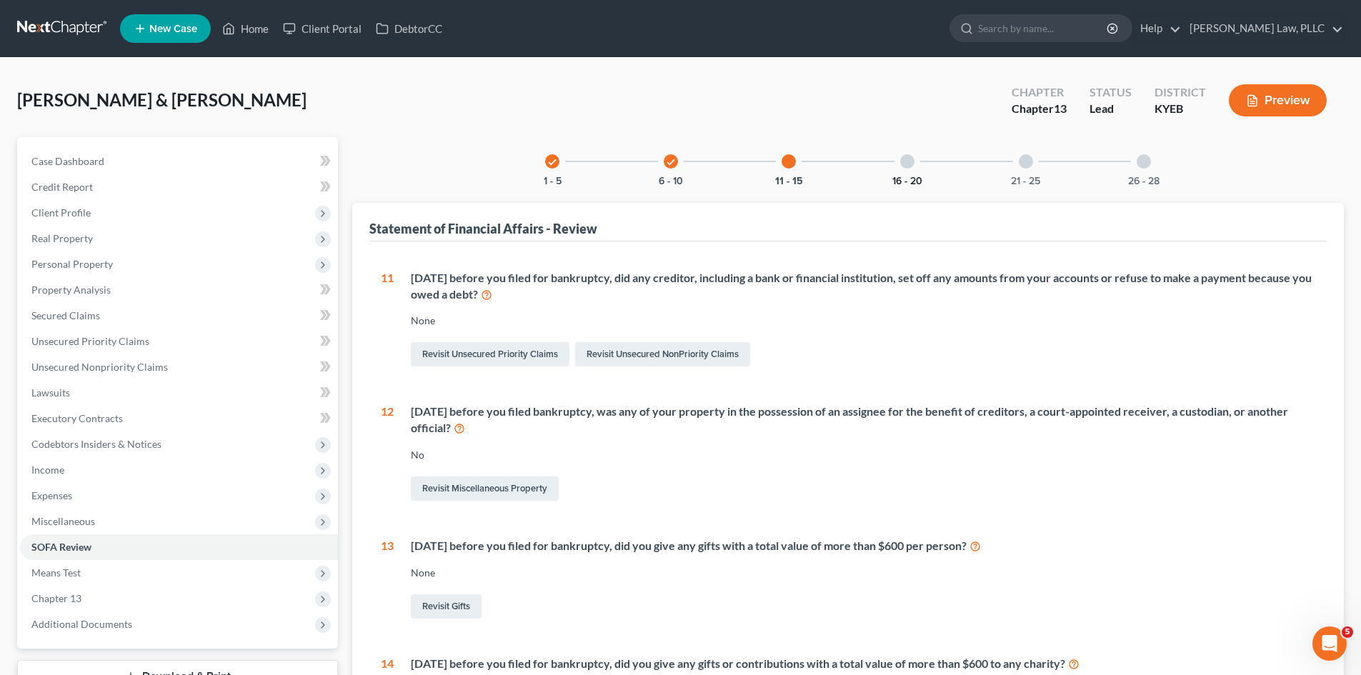
click at [919, 184] on button "16 - 20" at bounding box center [907, 181] width 30 height 10
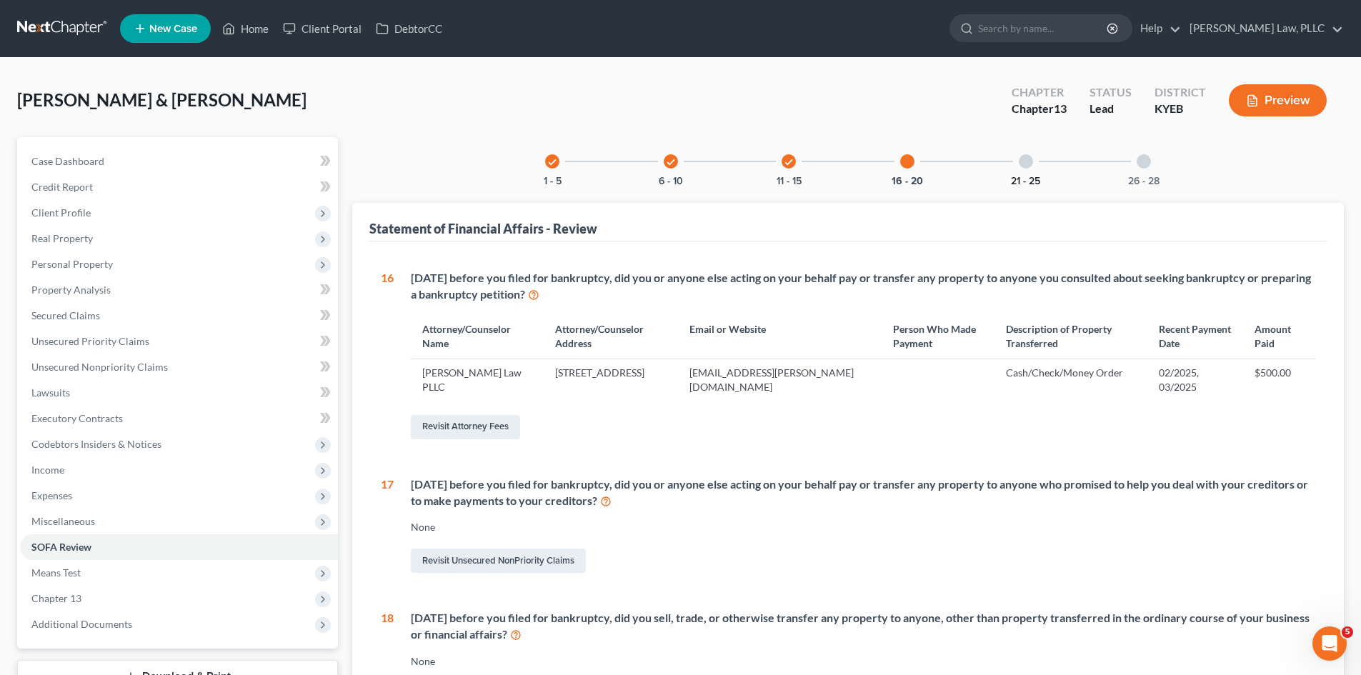
click at [1019, 179] on button "21 - 25" at bounding box center [1025, 181] width 29 height 10
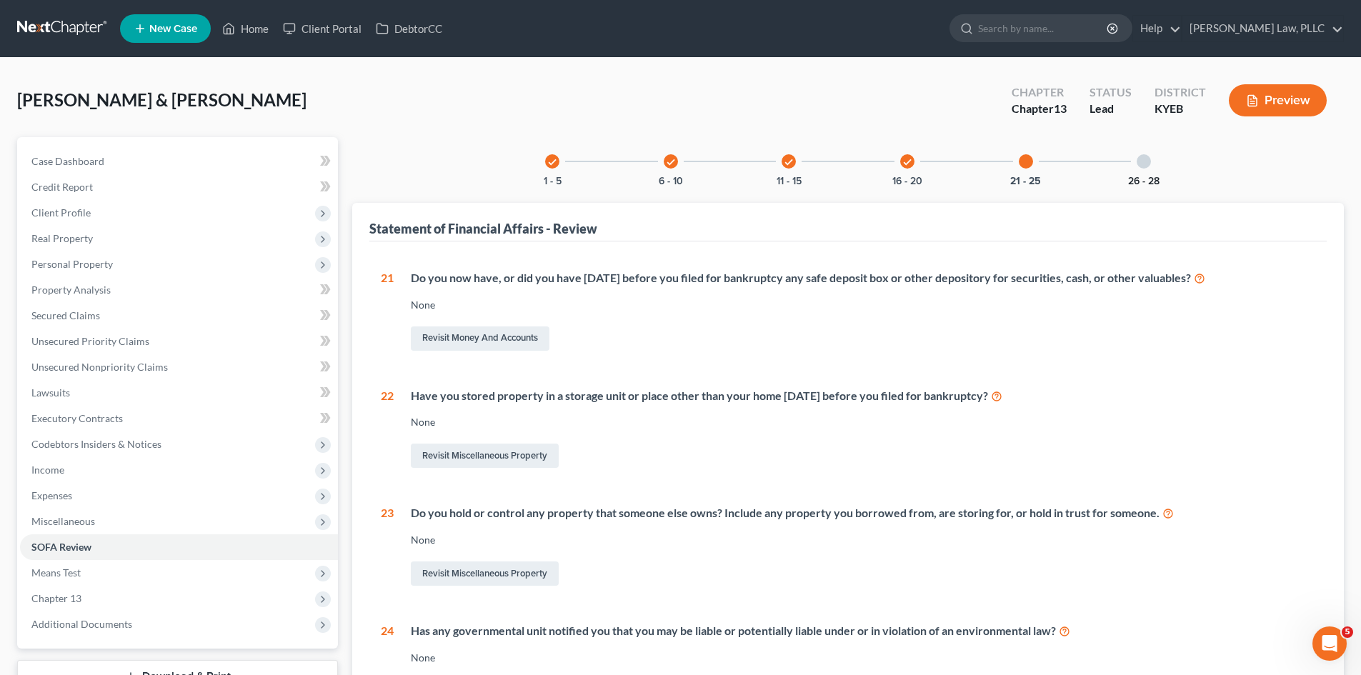
click at [1148, 181] on button "26 - 28" at bounding box center [1143, 181] width 31 height 10
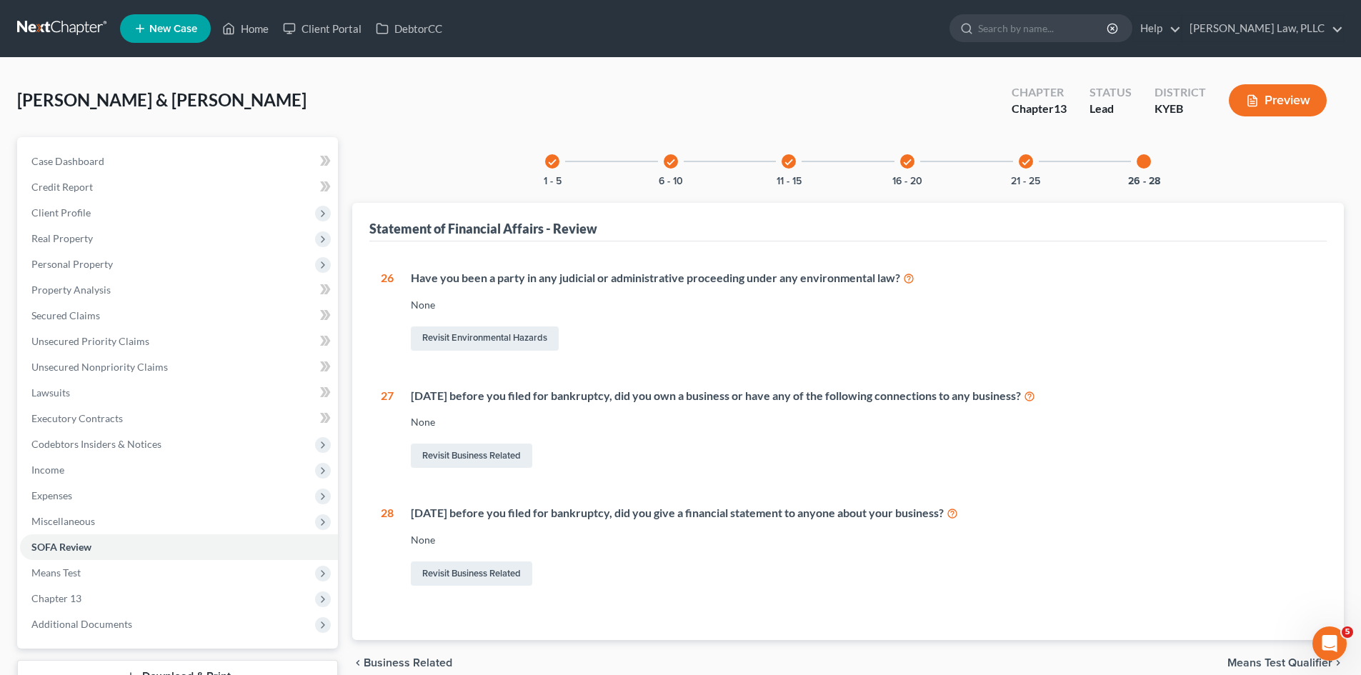
click at [1265, 101] on button "Preview" at bounding box center [1278, 100] width 98 height 32
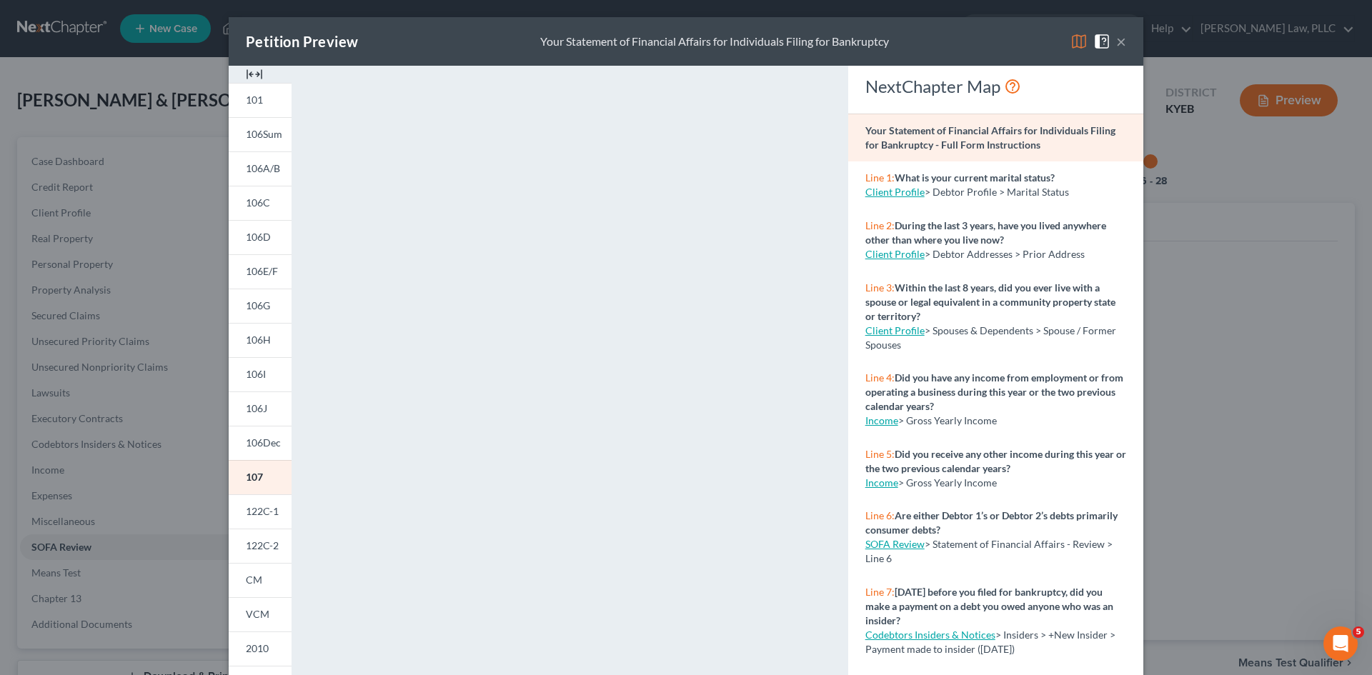
click at [1117, 41] on button "×" at bounding box center [1121, 41] width 10 height 17
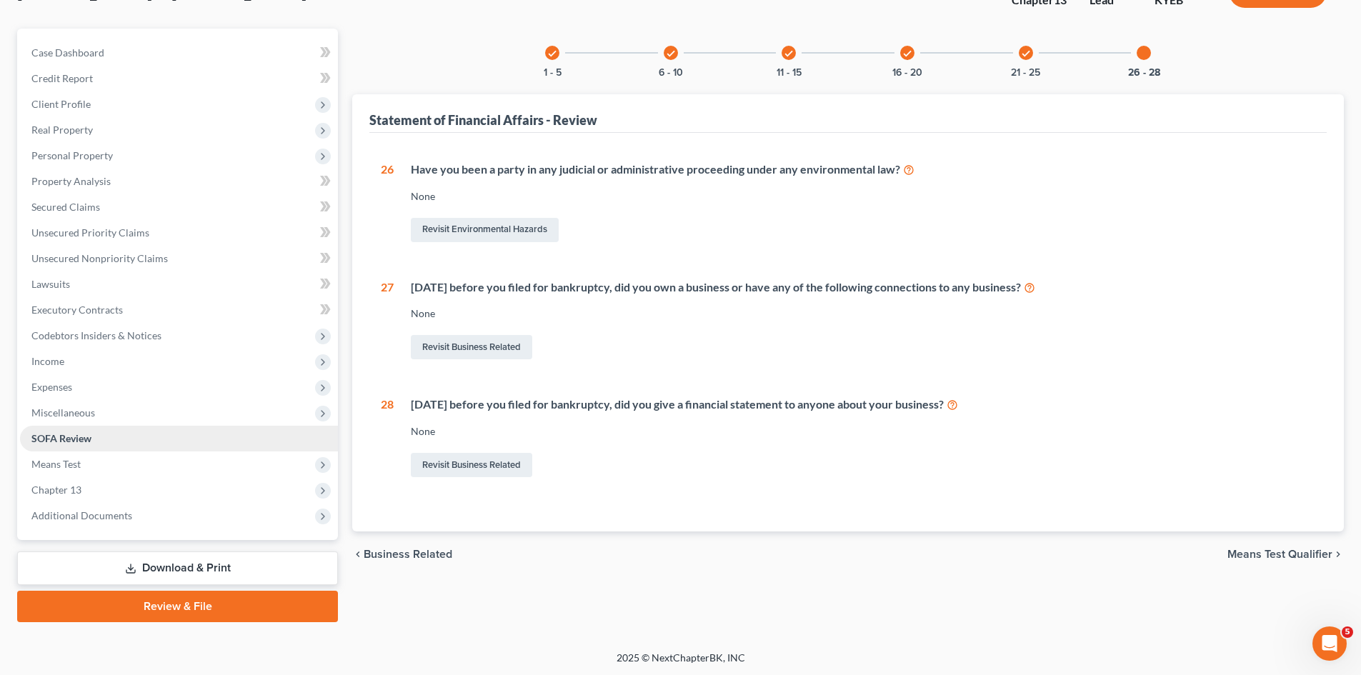
scroll to position [110, 0]
click at [159, 567] on link "Download & Print" at bounding box center [177, 567] width 321 height 34
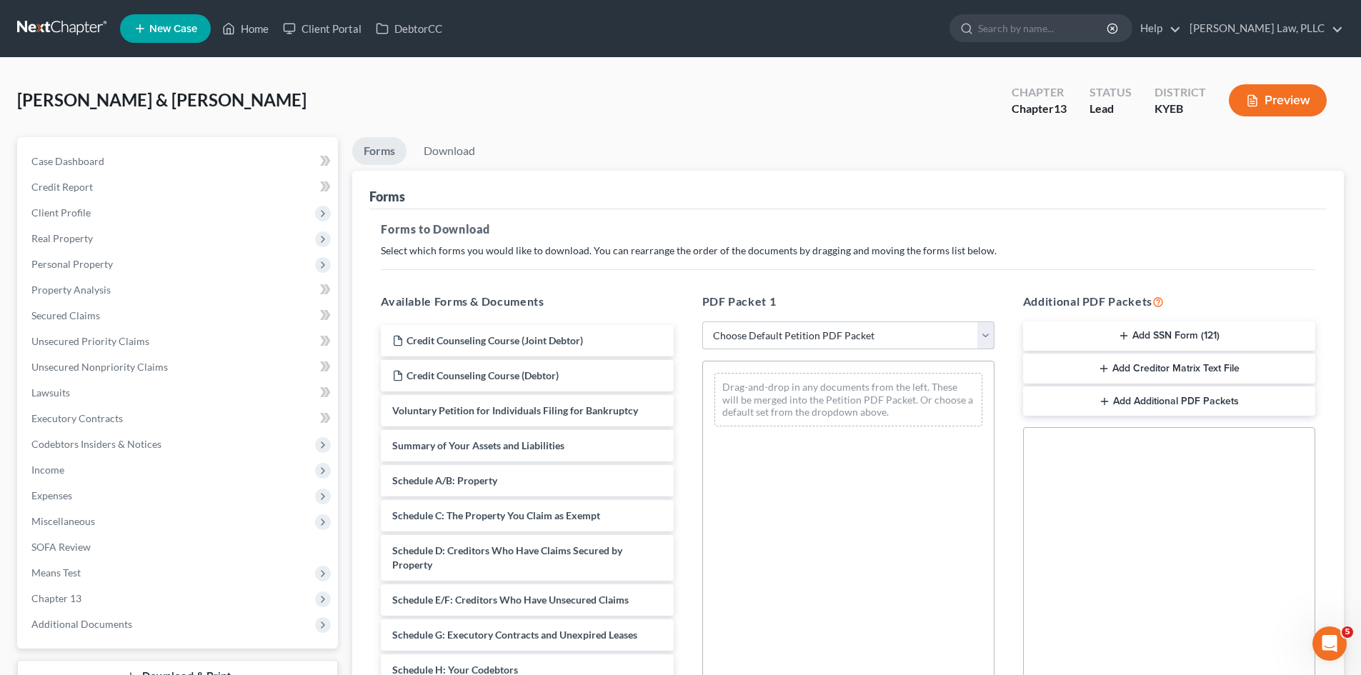
click at [756, 344] on select "Choose Default Petition PDF Packet Complete Bankruptcy Petition (all forms and …" at bounding box center [848, 336] width 292 height 29
select select "0"
click at [702, 322] on select "Choose Default Petition PDF Packet Complete Bankruptcy Petition (all forms and …" at bounding box center [848, 336] width 292 height 29
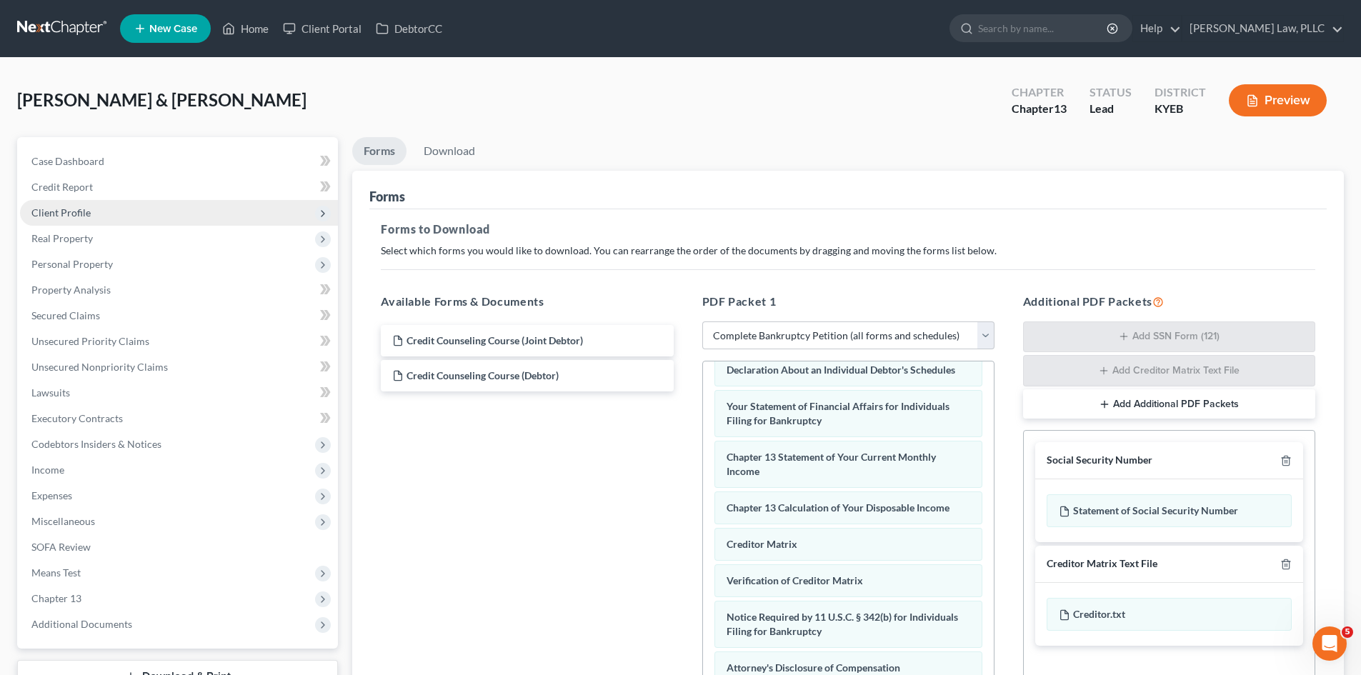
click at [72, 204] on span "Client Profile" at bounding box center [179, 213] width 318 height 26
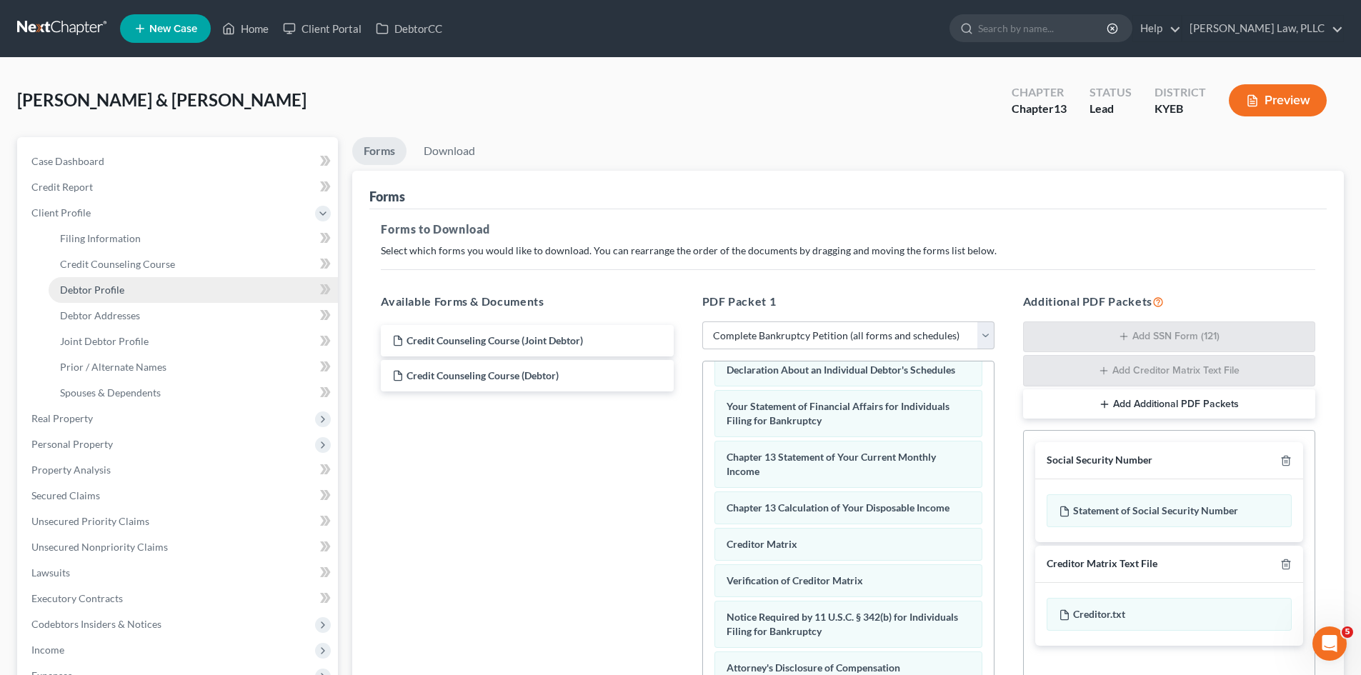
click at [99, 294] on span "Debtor Profile" at bounding box center [92, 290] width 64 height 12
select select "1"
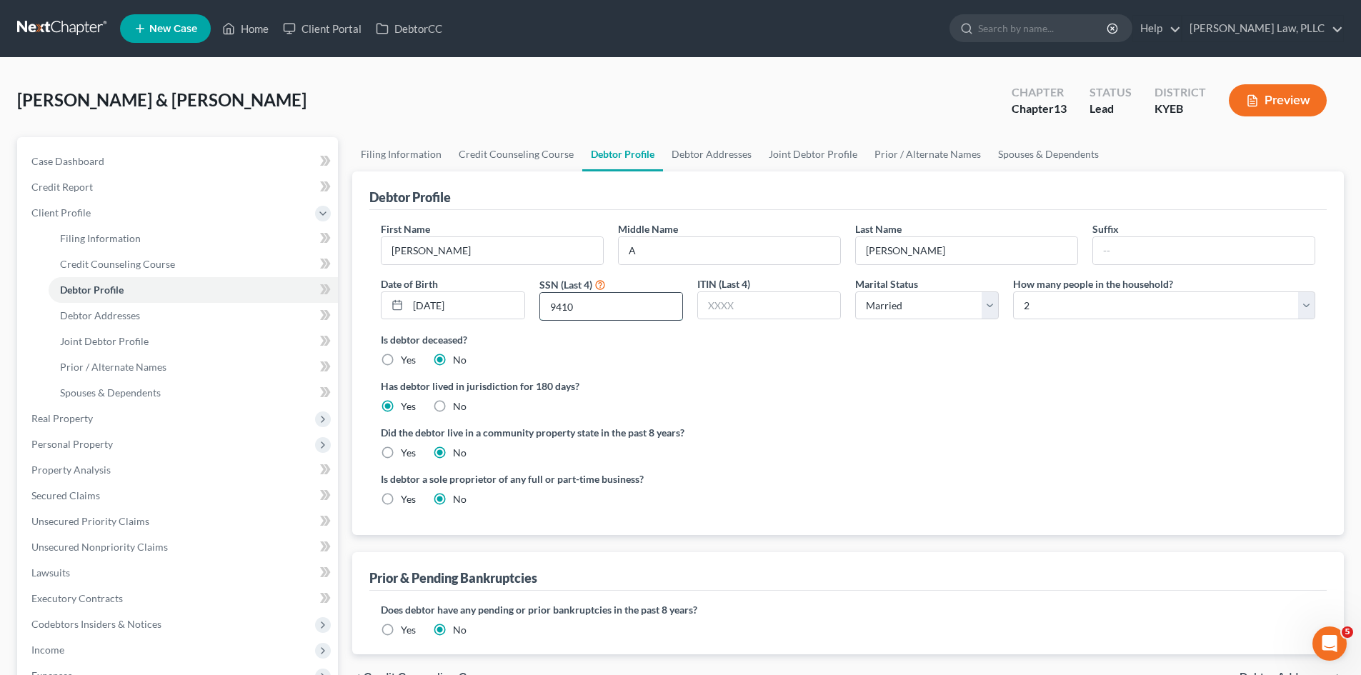
click at [586, 313] on input "9410" at bounding box center [611, 306] width 142 height 27
click at [692, 401] on div "Has debtor lived in jurisdiction for 180 days? Yes No Debtor must reside in jur…" at bounding box center [848, 396] width 935 height 35
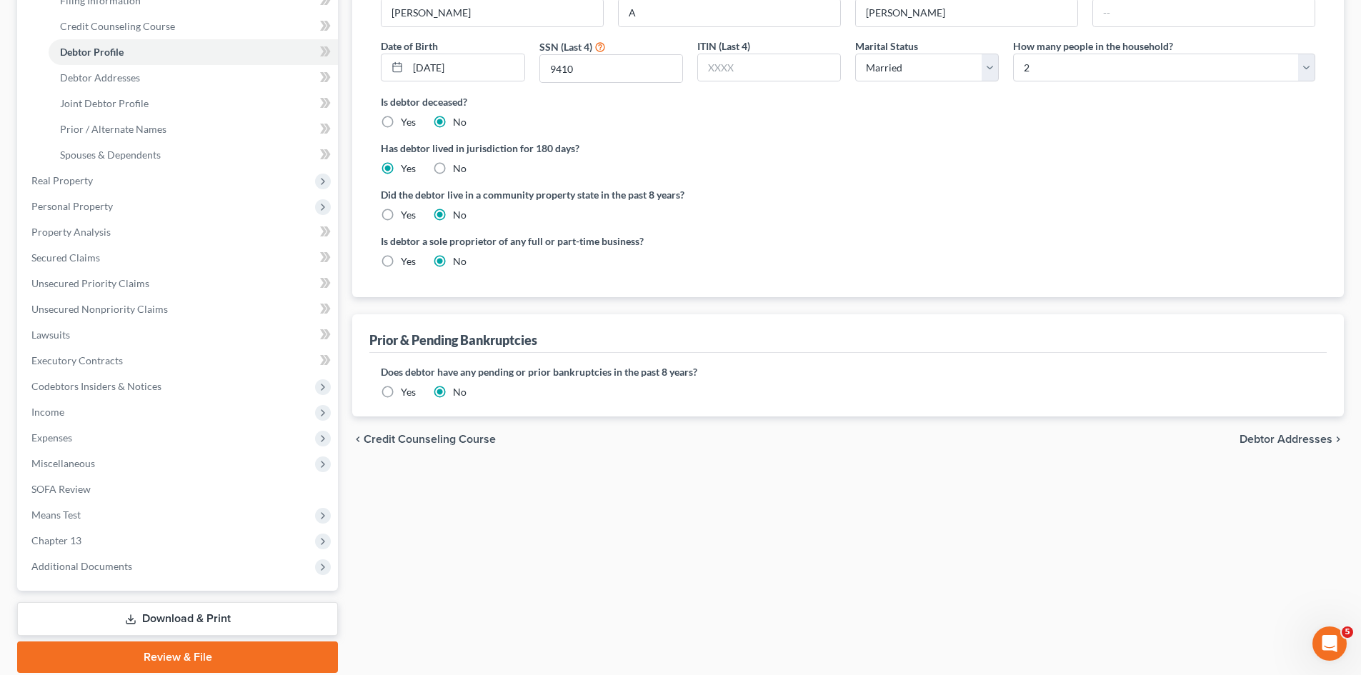
scroll to position [286, 0]
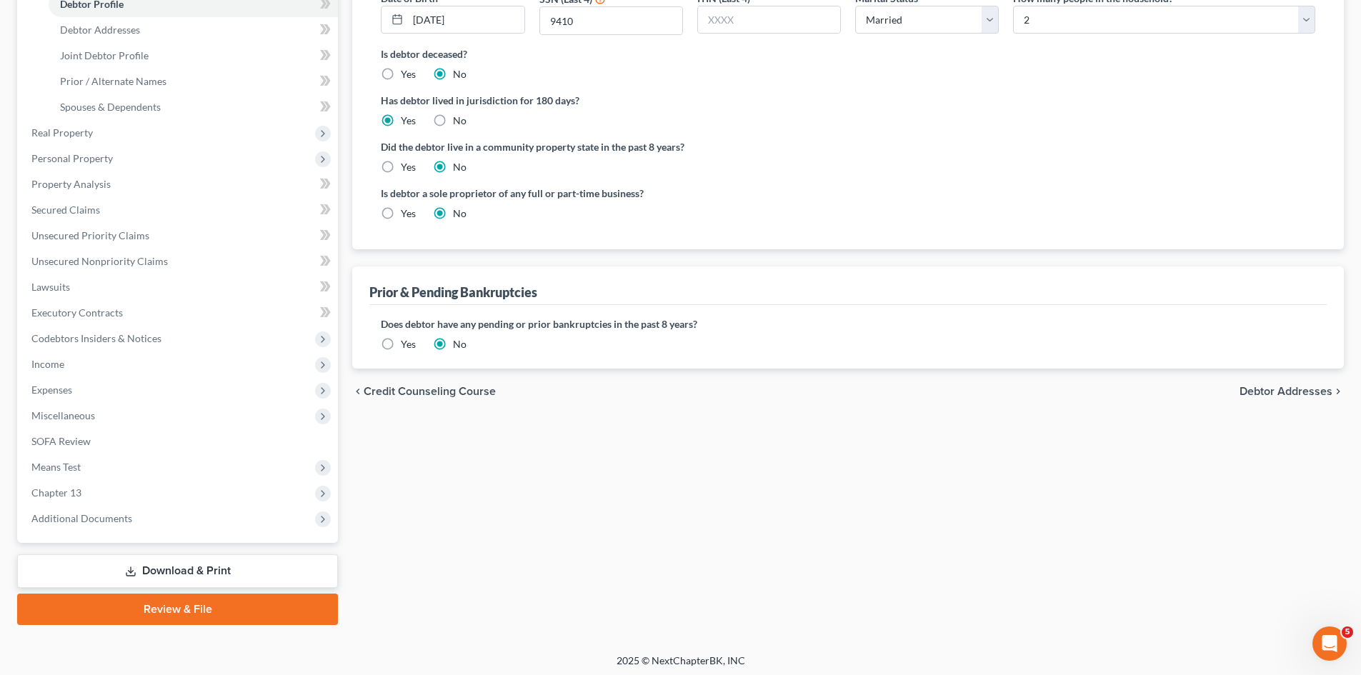
click at [178, 567] on link "Download & Print" at bounding box center [177, 571] width 321 height 34
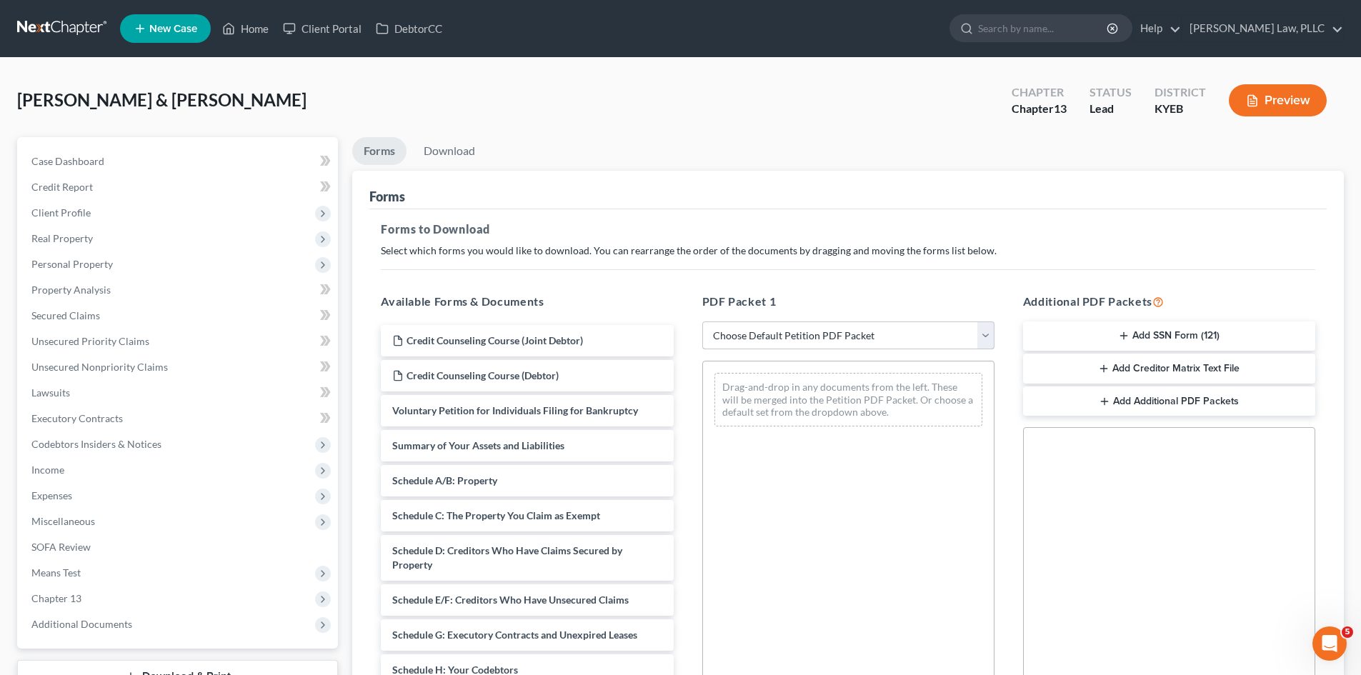
click at [937, 331] on select "Choose Default Petition PDF Packet Complete Bankruptcy Petition (all forms and …" at bounding box center [848, 336] width 292 height 29
select select "0"
click at [702, 322] on select "Choose Default Petition PDF Packet Complete Bankruptcy Petition (all forms and …" at bounding box center [848, 336] width 292 height 29
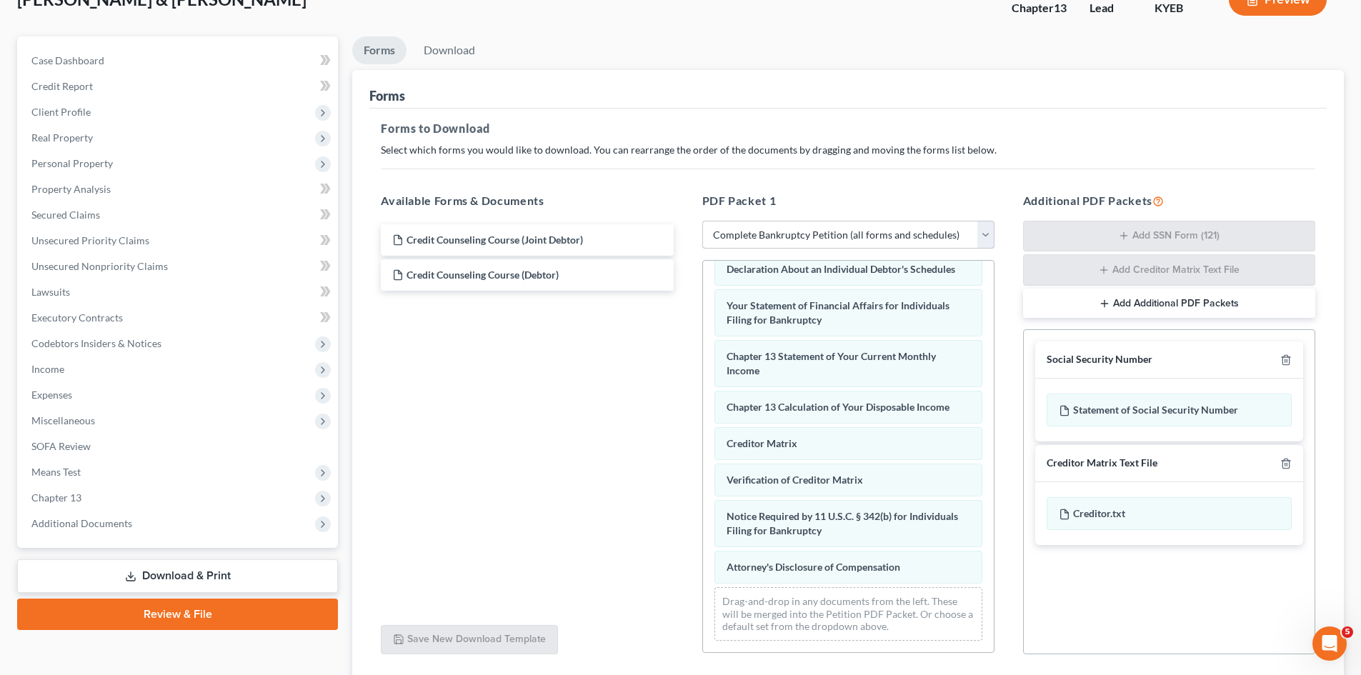
scroll to position [209, 0]
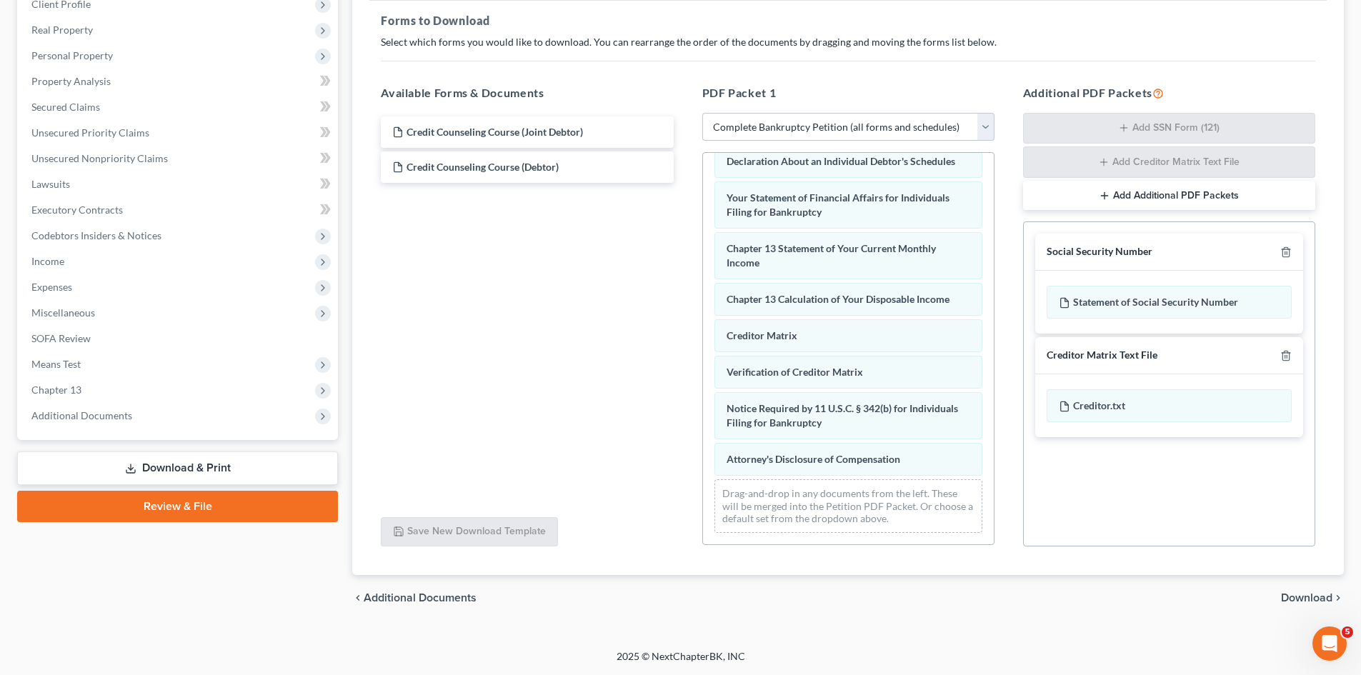
click at [1300, 597] on span "Download" at bounding box center [1306, 597] width 51 height 11
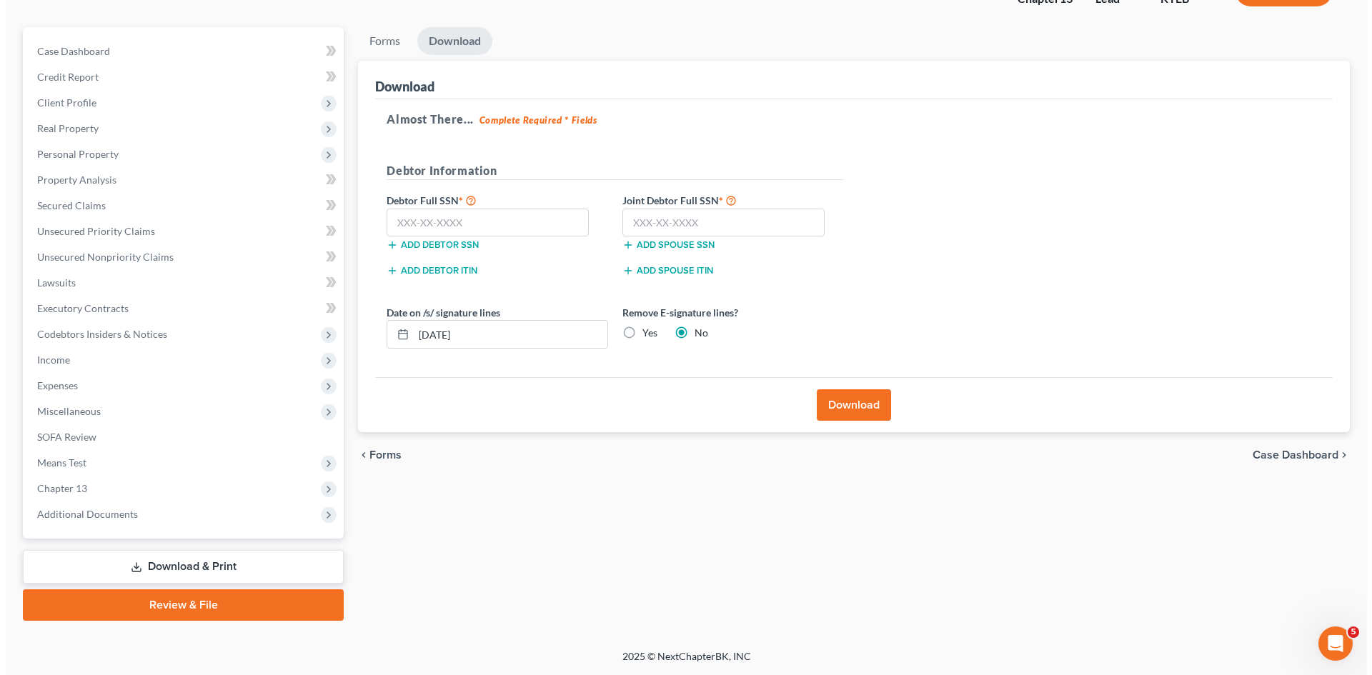
scroll to position [110, 0]
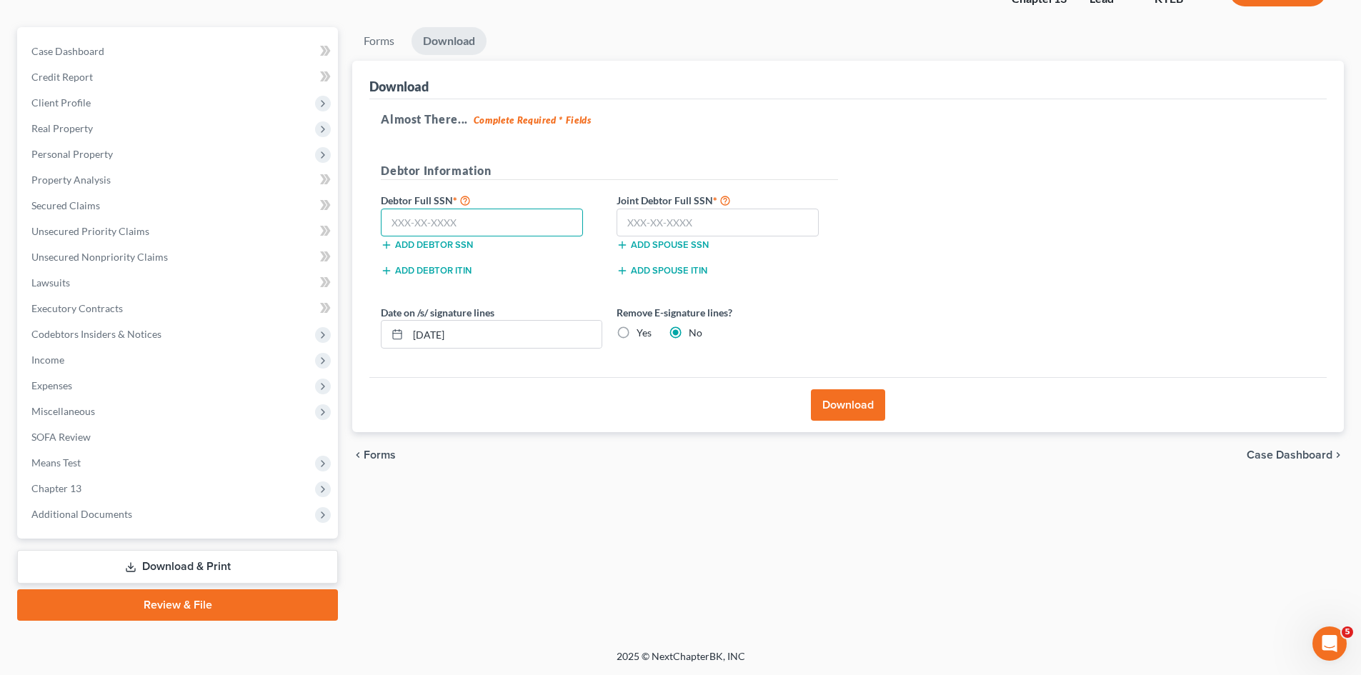
click at [488, 229] on input "text" at bounding box center [482, 223] width 202 height 29
type input "401-19-9410"
click at [707, 229] on input "text" at bounding box center [718, 223] width 202 height 29
type input "405-29-6682"
click at [532, 338] on input "[DATE]" at bounding box center [505, 334] width 194 height 27
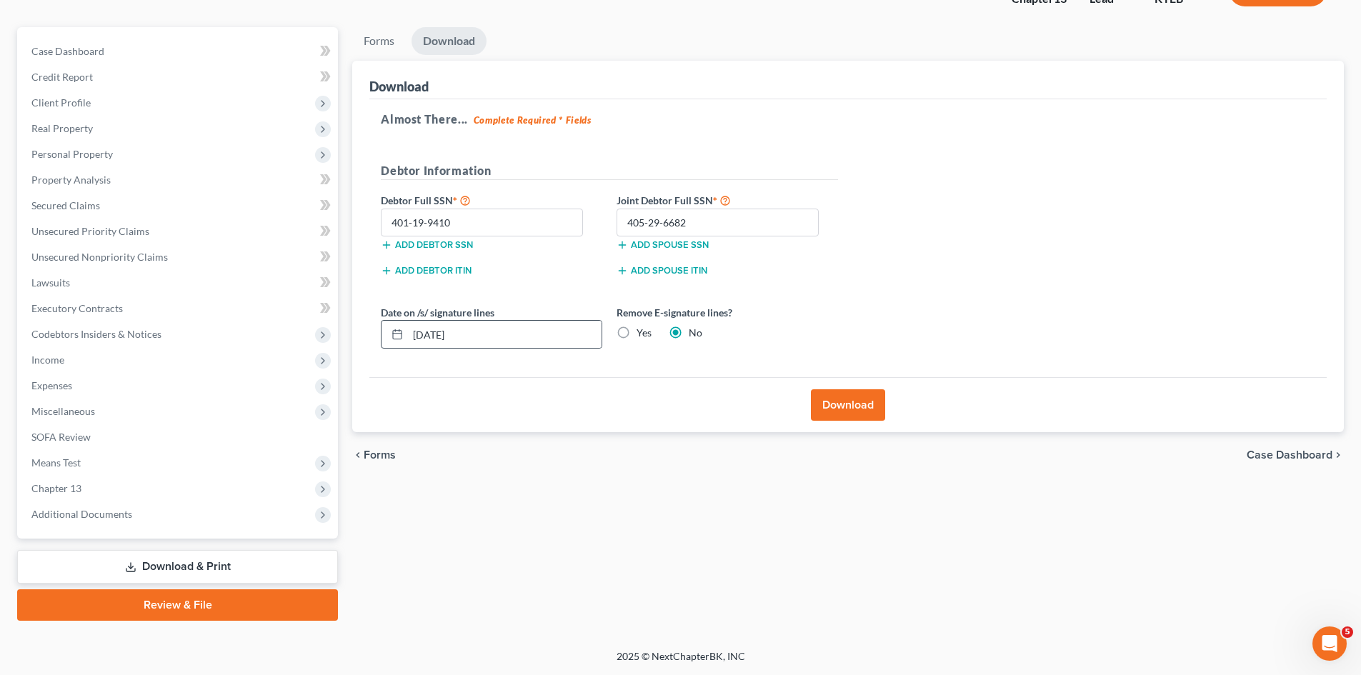
click at [392, 331] on icon at bounding box center [397, 334] width 11 height 11
click at [567, 333] on input "[DATE]" at bounding box center [505, 334] width 194 height 27
click at [439, 331] on input "[DATE]" at bounding box center [505, 334] width 194 height 27
type input "08/01/20258"
click at [706, 408] on div "Download" at bounding box center [847, 404] width 957 height 55
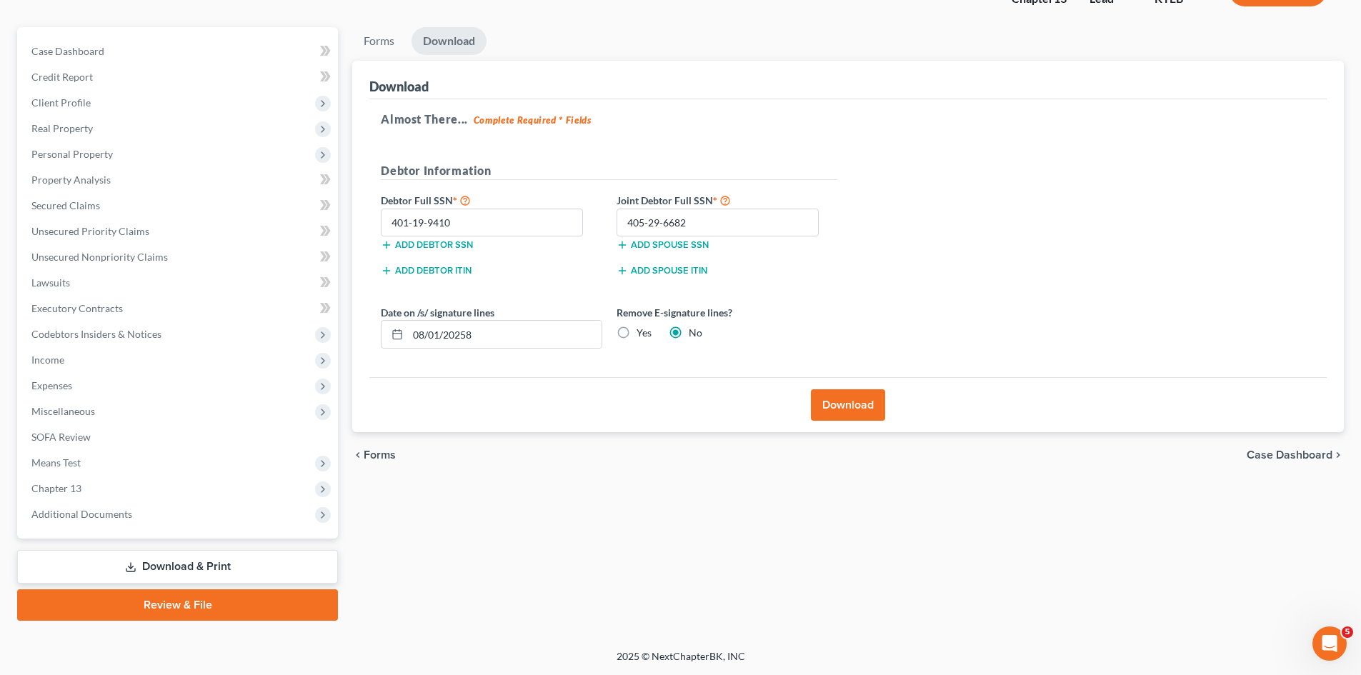
click at [844, 403] on button "Download" at bounding box center [848, 404] width 74 height 31
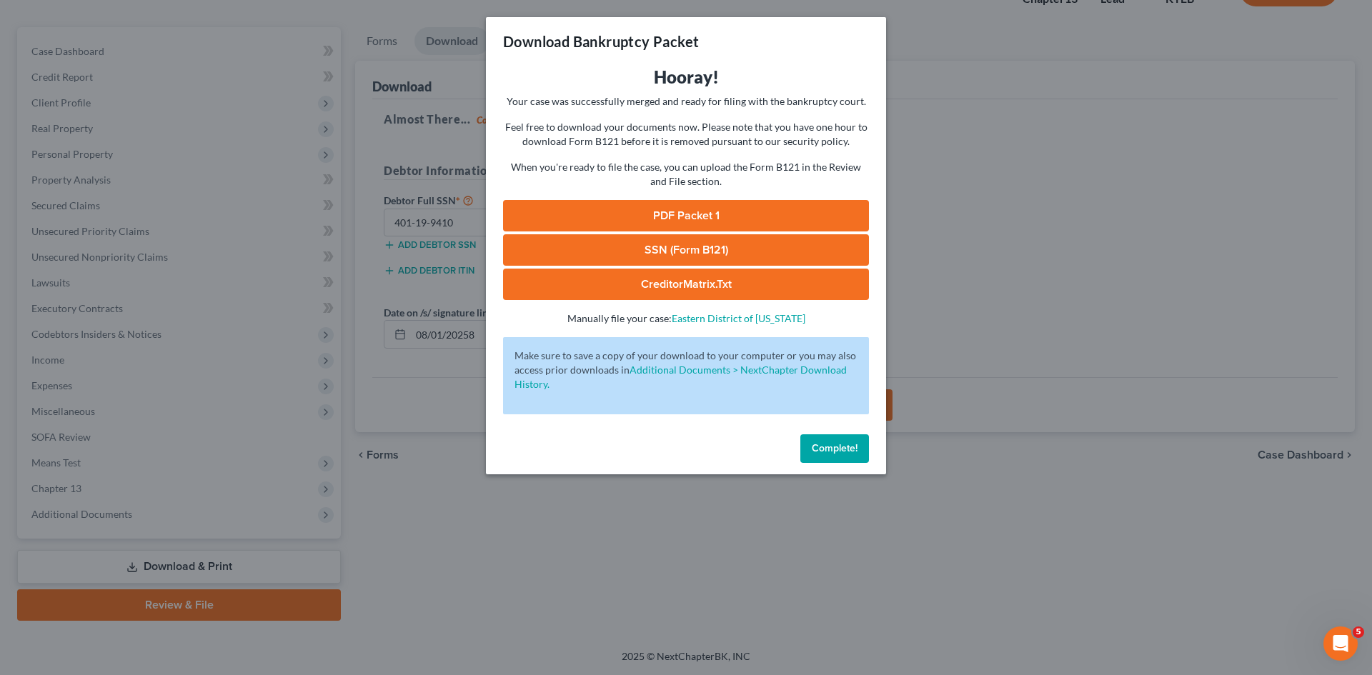
click at [680, 214] on link "PDF Packet 1" at bounding box center [686, 215] width 366 height 31
